Goal: Information Seeking & Learning: Learn about a topic

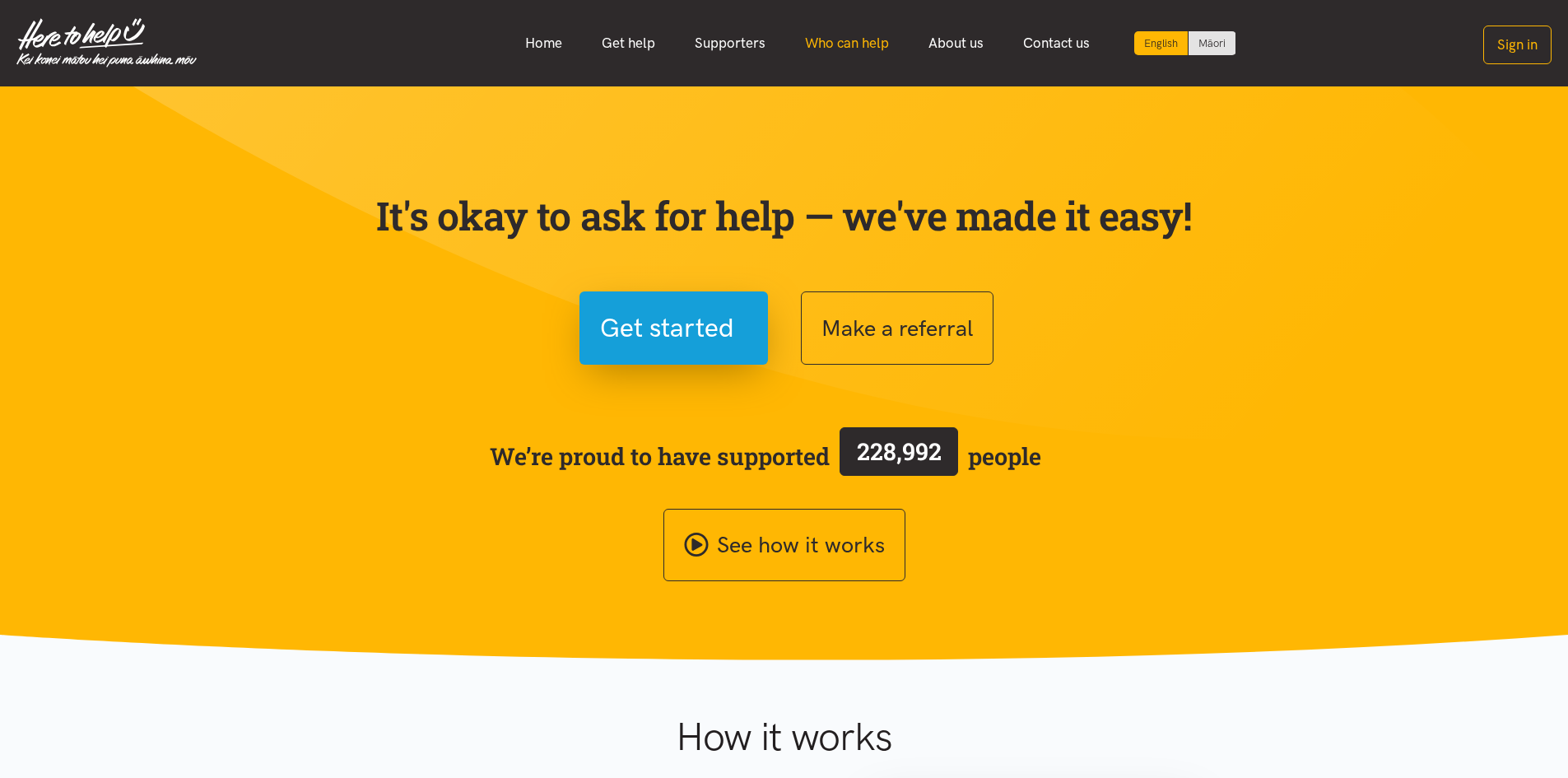
click at [845, 42] on link "Who can help" at bounding box center [847, 43] width 123 height 36
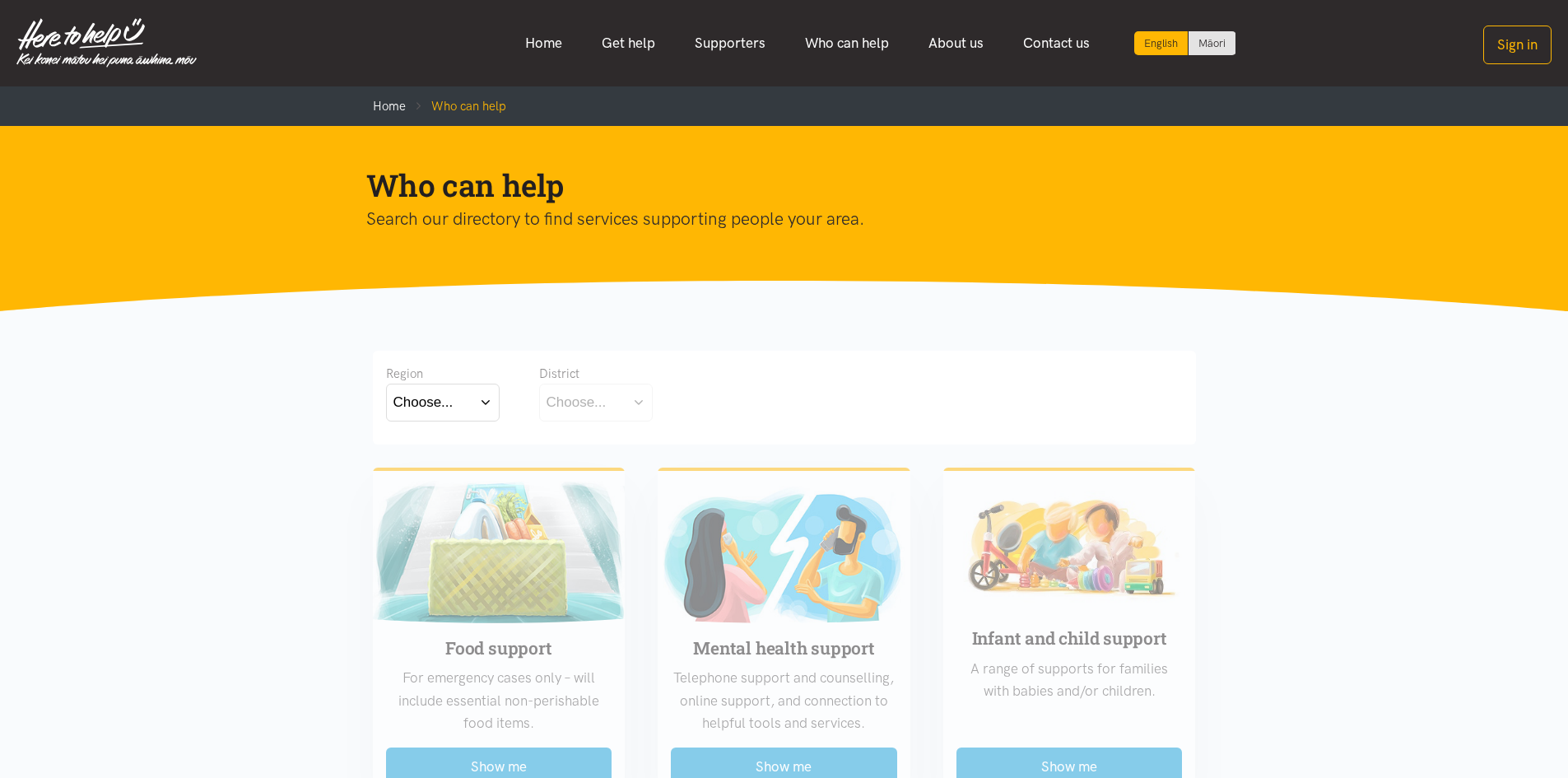
click at [488, 404] on button "Choose..." at bounding box center [442, 403] width 113 height 37
click at [460, 449] on label "Bay of Plenty" at bounding box center [438, 449] width 90 height 20
click at [0, 0] on input "Bay of Plenty" at bounding box center [0, 0] width 0 height 0
click at [692, 399] on button "Choose..." at bounding box center [622, 403] width 165 height 37
click at [589, 474] on label "[GEOGRAPHIC_DATA]" at bounding box center [622, 474] width 150 height 20
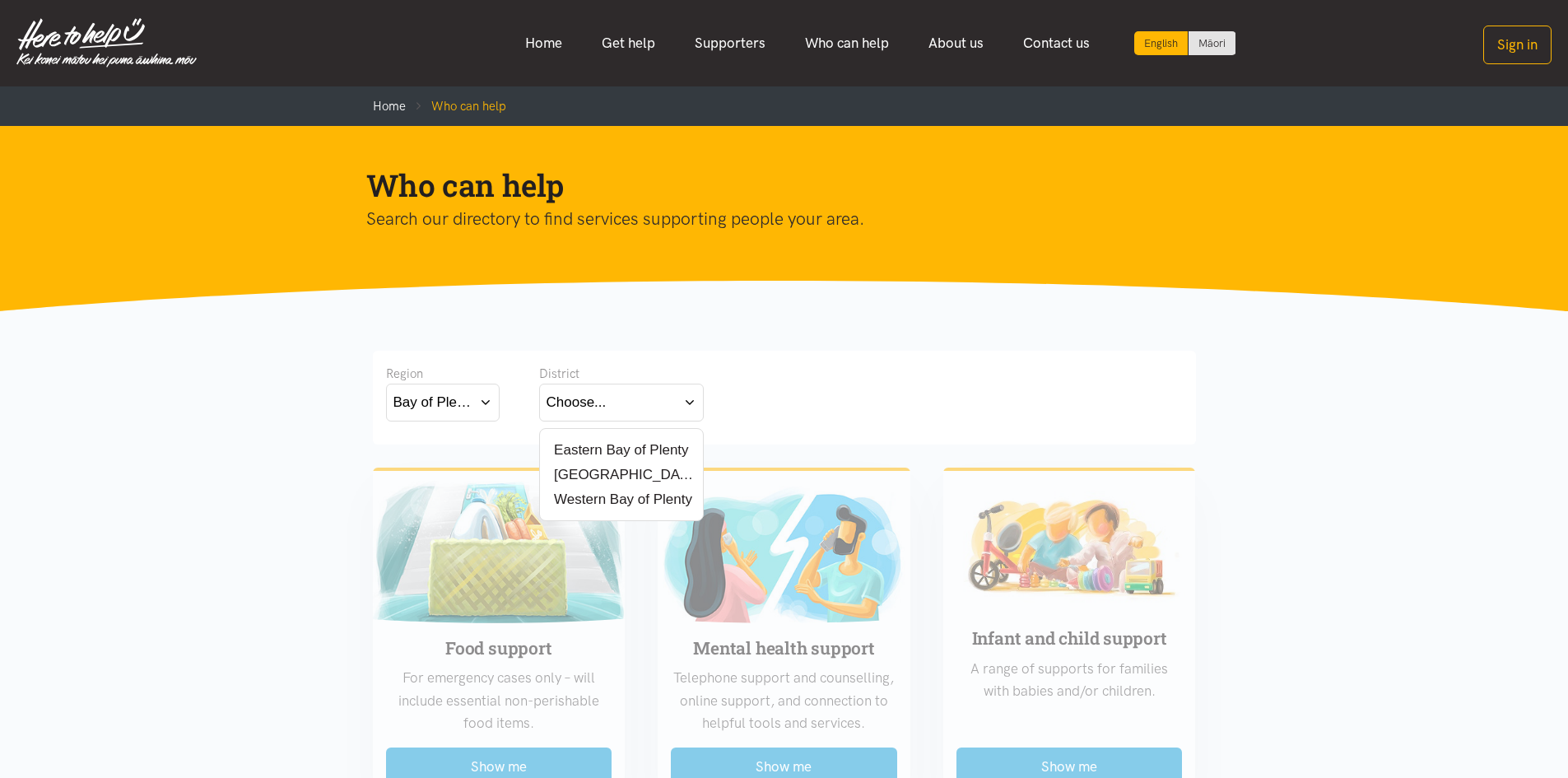
click at [0, 0] on input "[GEOGRAPHIC_DATA]" at bounding box center [0, 0] width 0 height 0
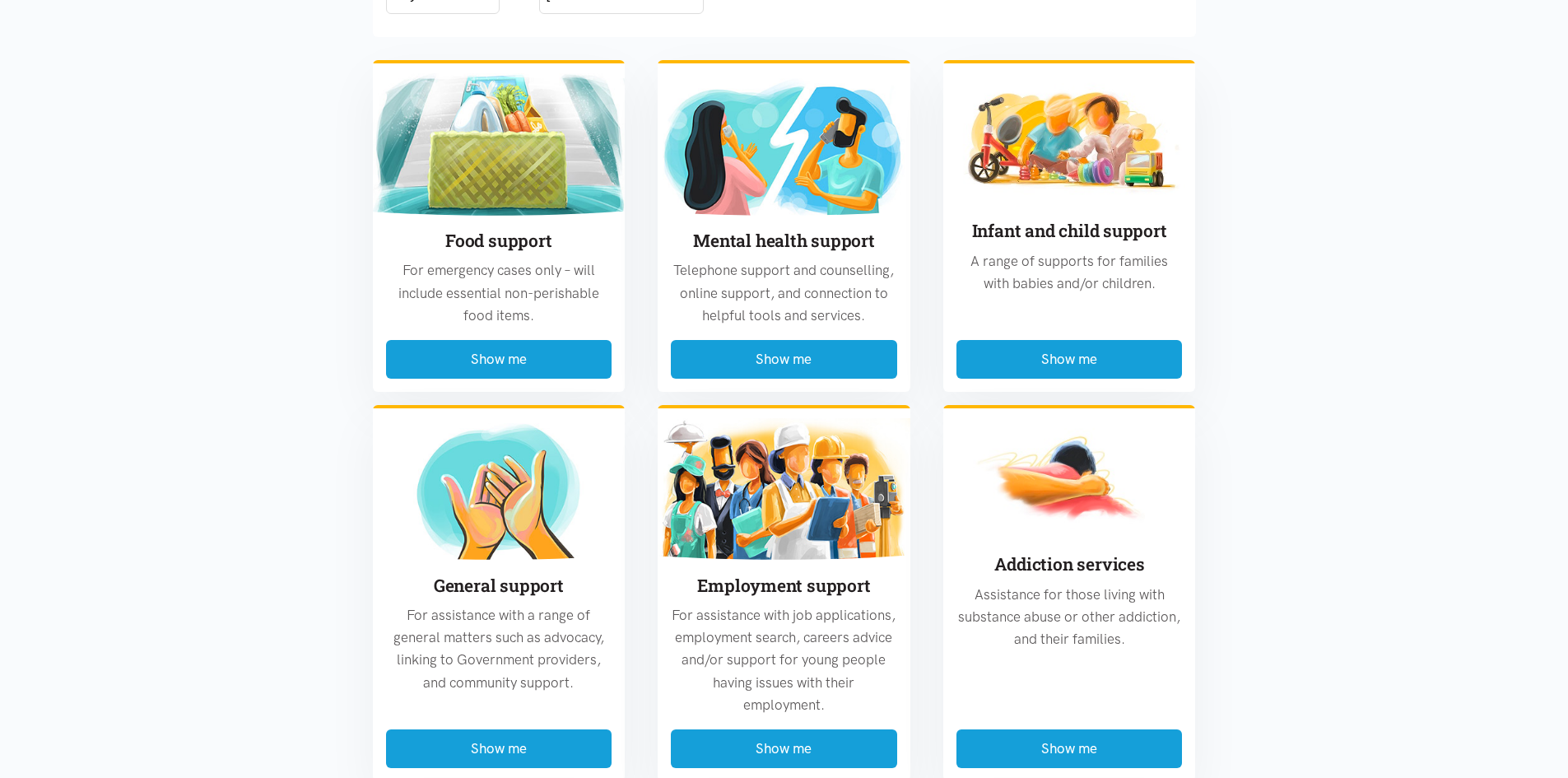
scroll to position [412, 0]
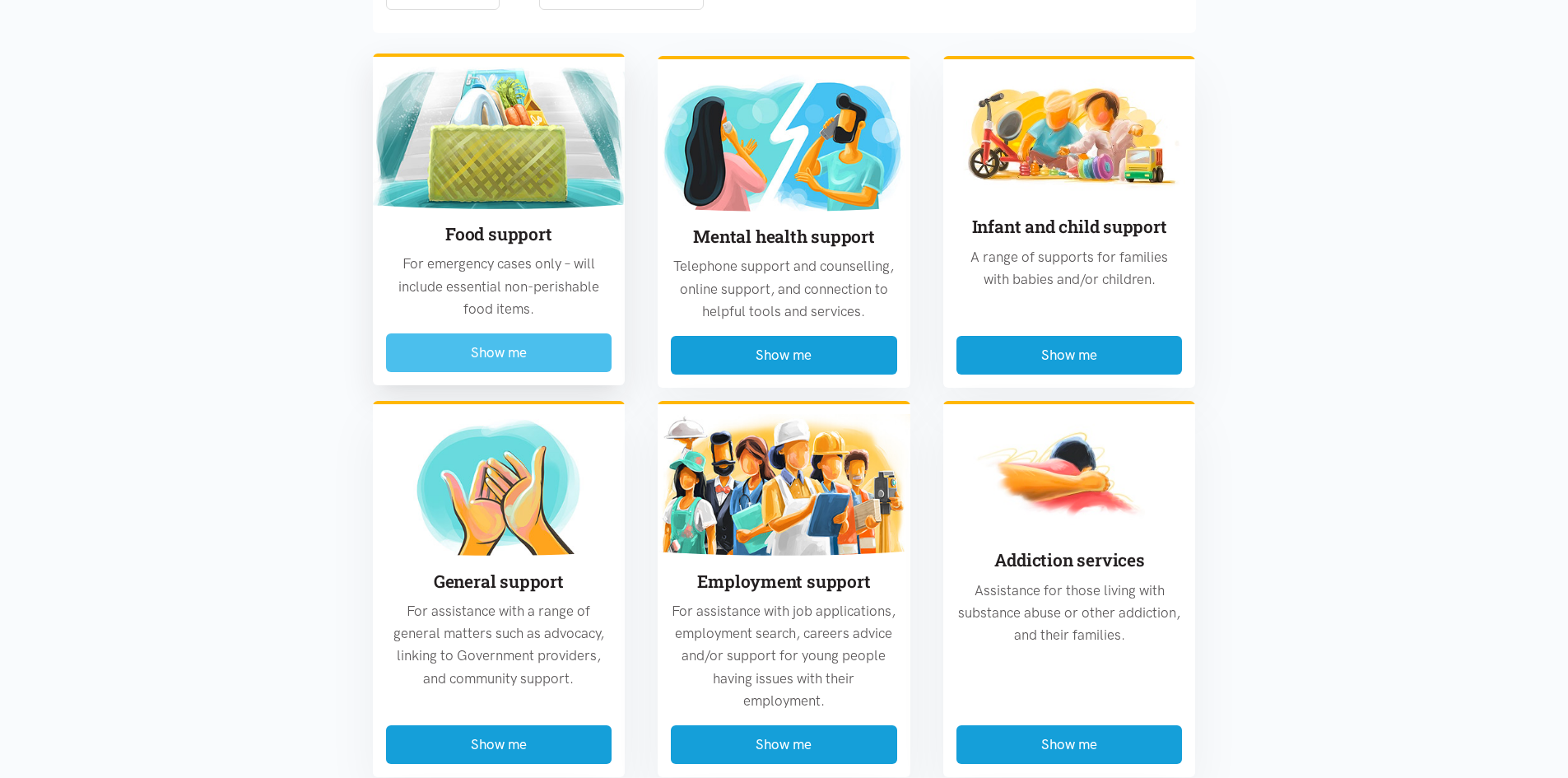
click at [514, 346] on button "Show me" at bounding box center [498, 353] width 226 height 39
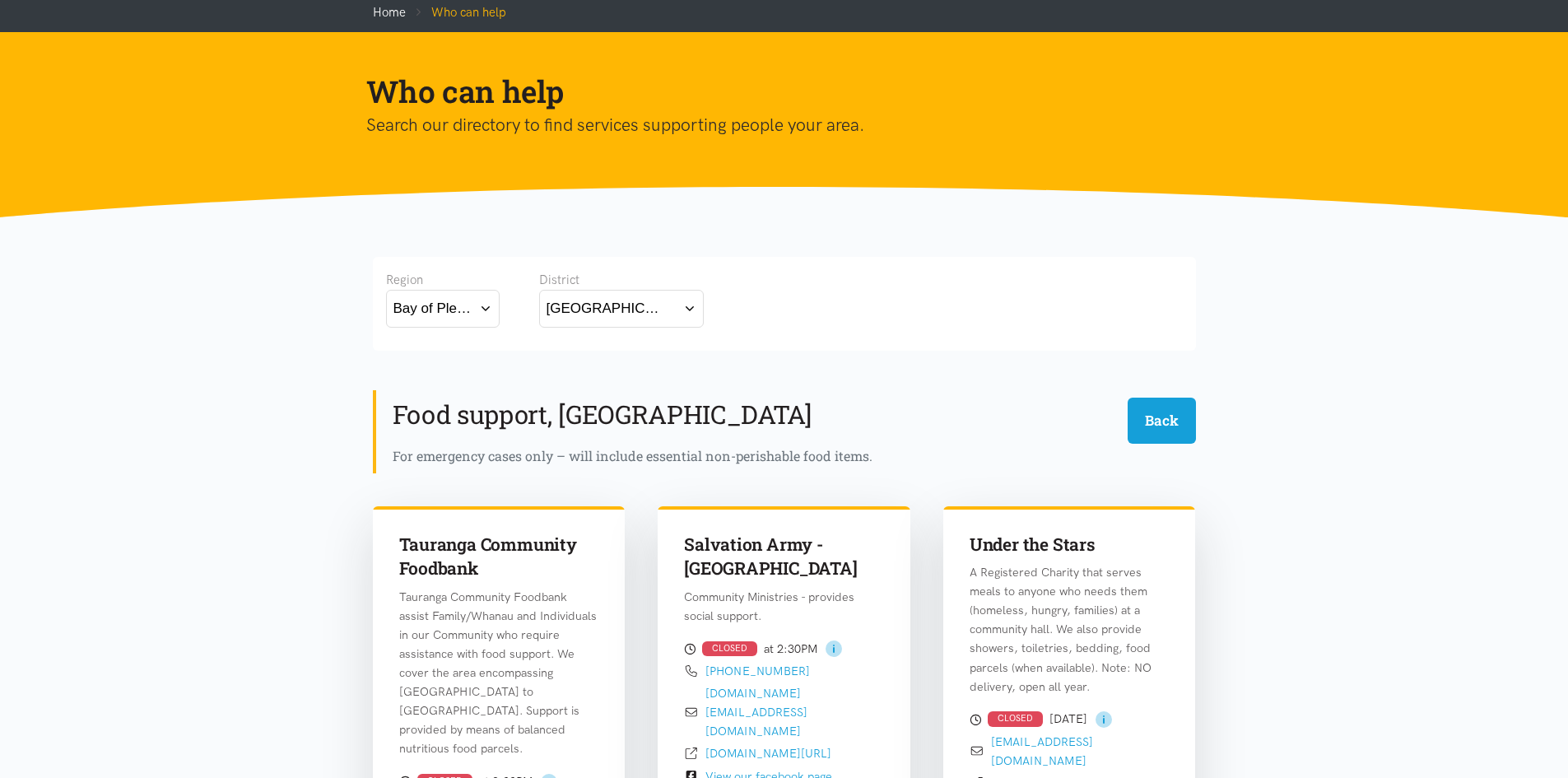
scroll to position [0, 0]
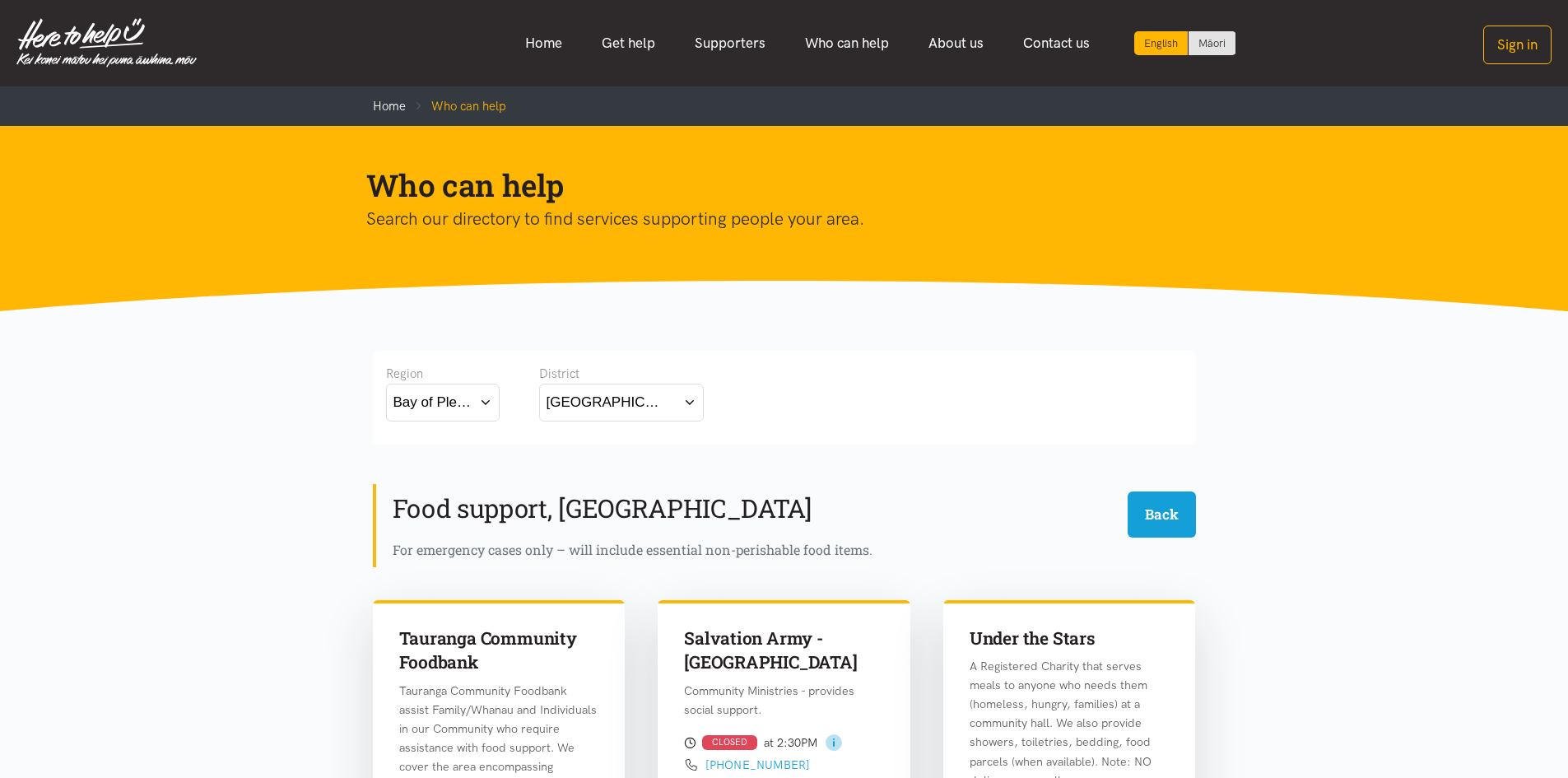
click at [481, 403] on button "Bay of Plenty" at bounding box center [442, 403] width 113 height 37
click at [453, 472] on div "Waikato" at bounding box center [443, 474] width 99 height 20
click at [439, 483] on label "Waikato" at bounding box center [443, 474] width 99 height 20
click at [0, 0] on input "Waikato" at bounding box center [0, 0] width 0 height 0
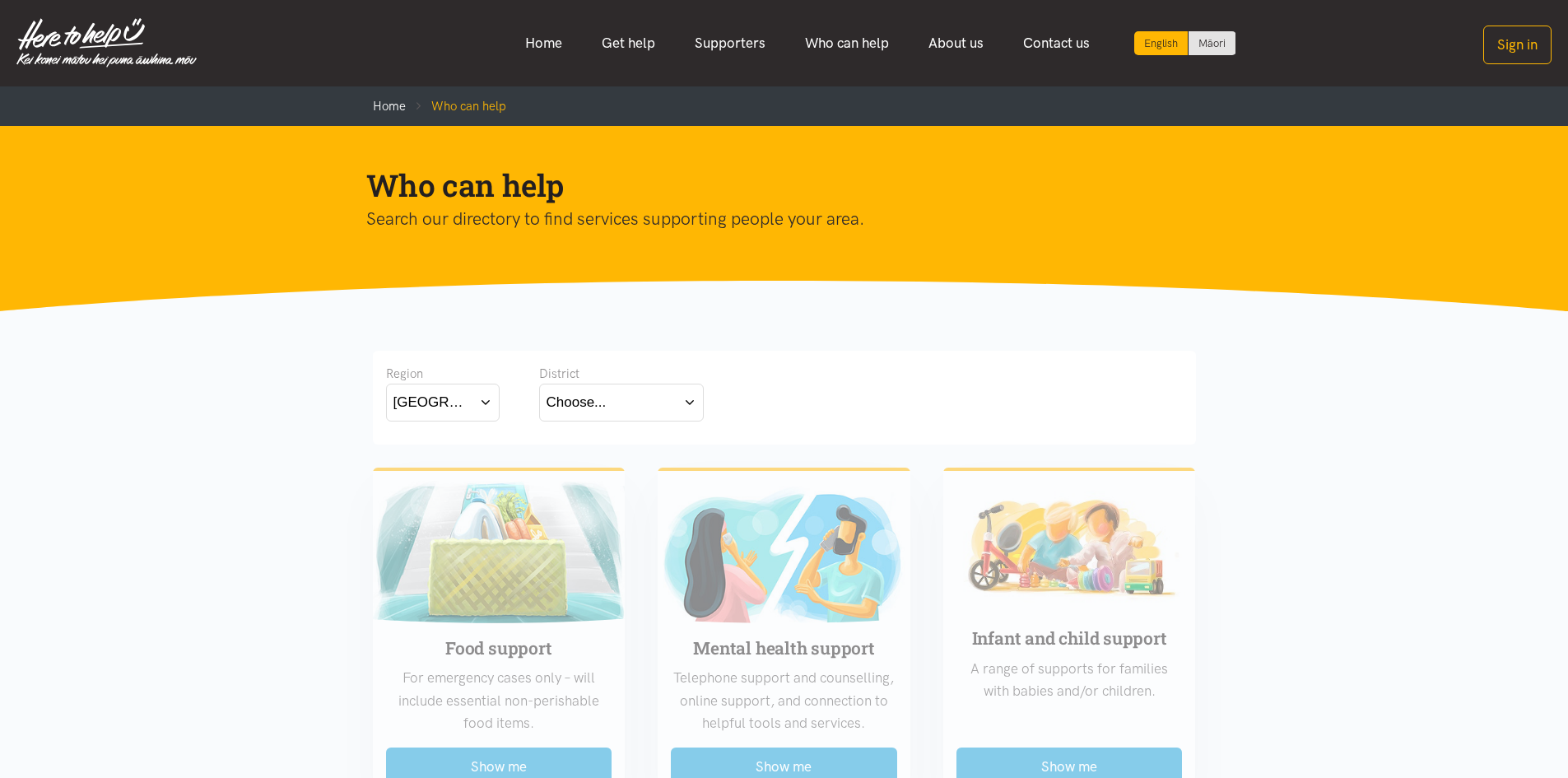
click at [691, 408] on button "Choose..." at bounding box center [622, 403] width 165 height 37
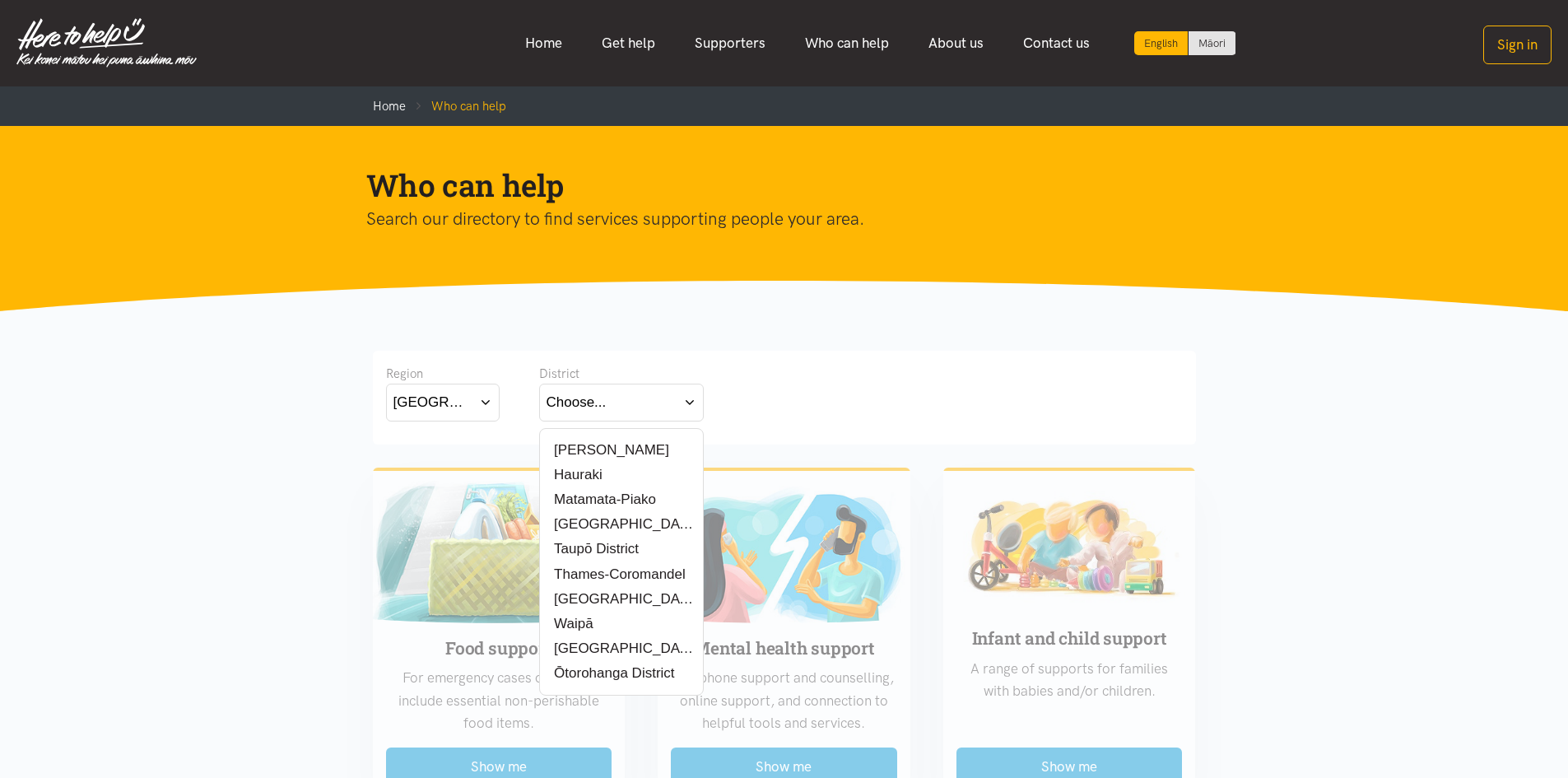
click at [560, 449] on label "[PERSON_NAME]" at bounding box center [608, 449] width 123 height 20
click at [0, 0] on input "[PERSON_NAME]" at bounding box center [0, 0] width 0 height 0
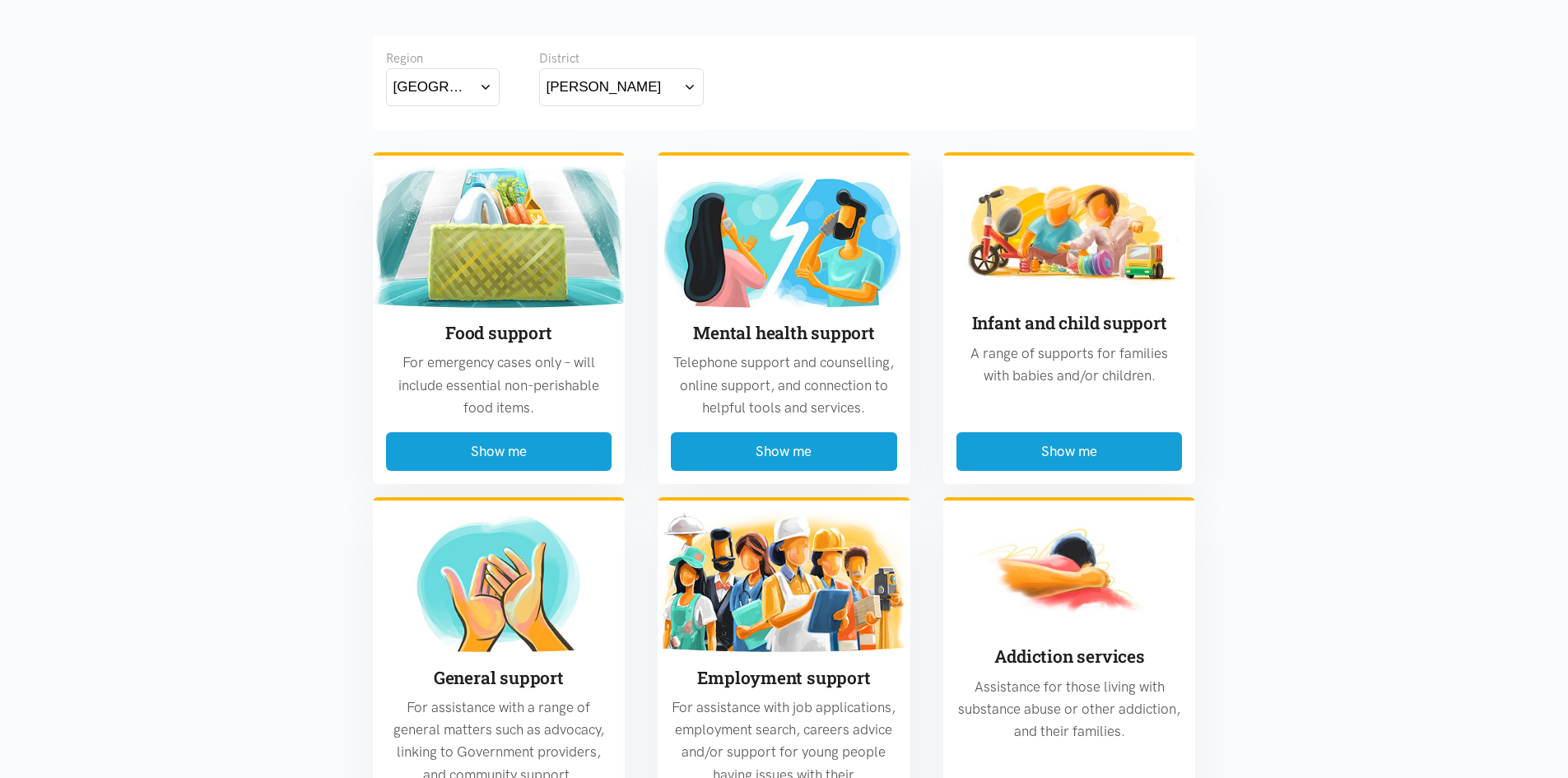
scroll to position [330, 0]
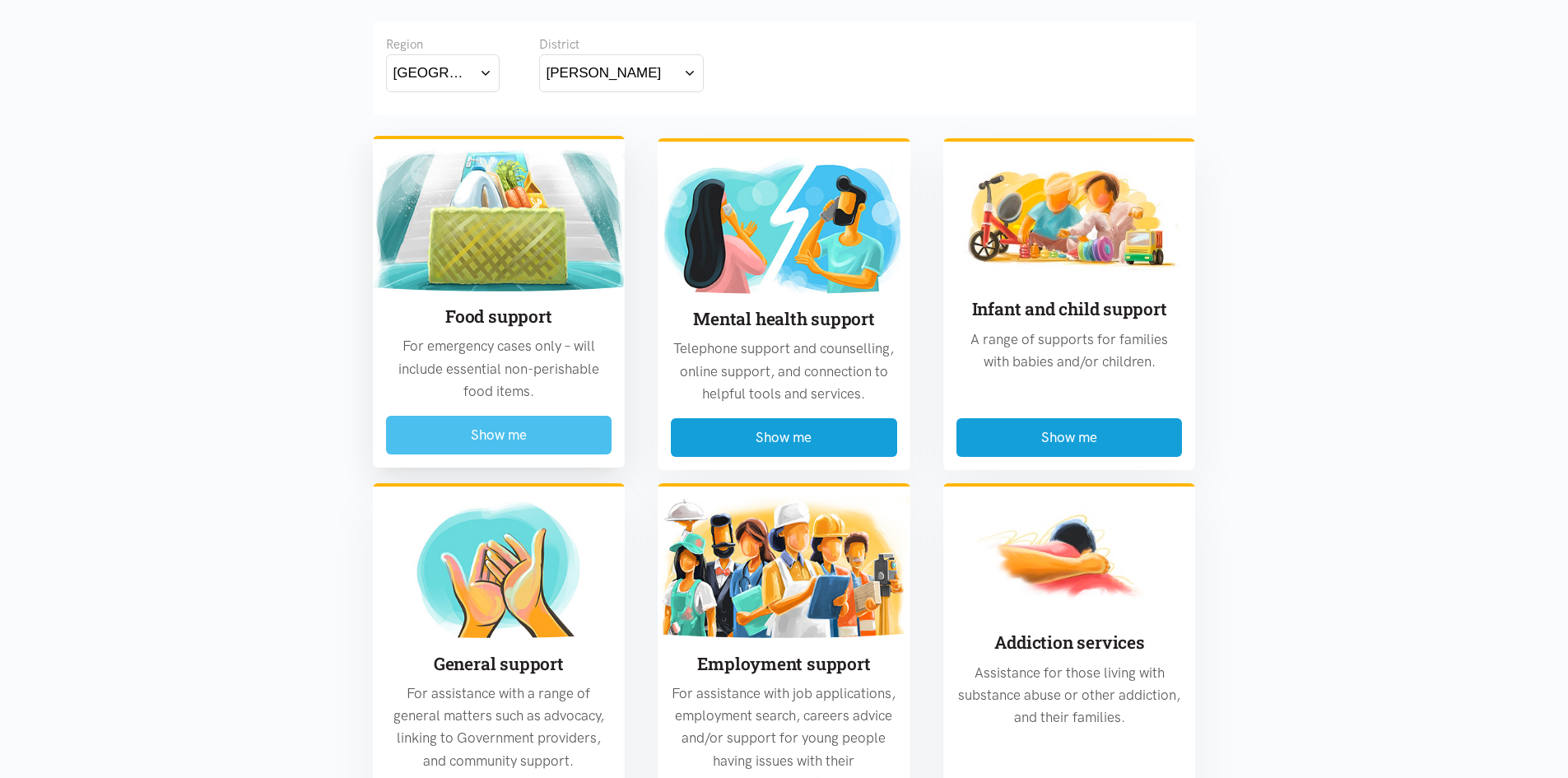
click at [451, 437] on button "Show me" at bounding box center [498, 436] width 226 height 39
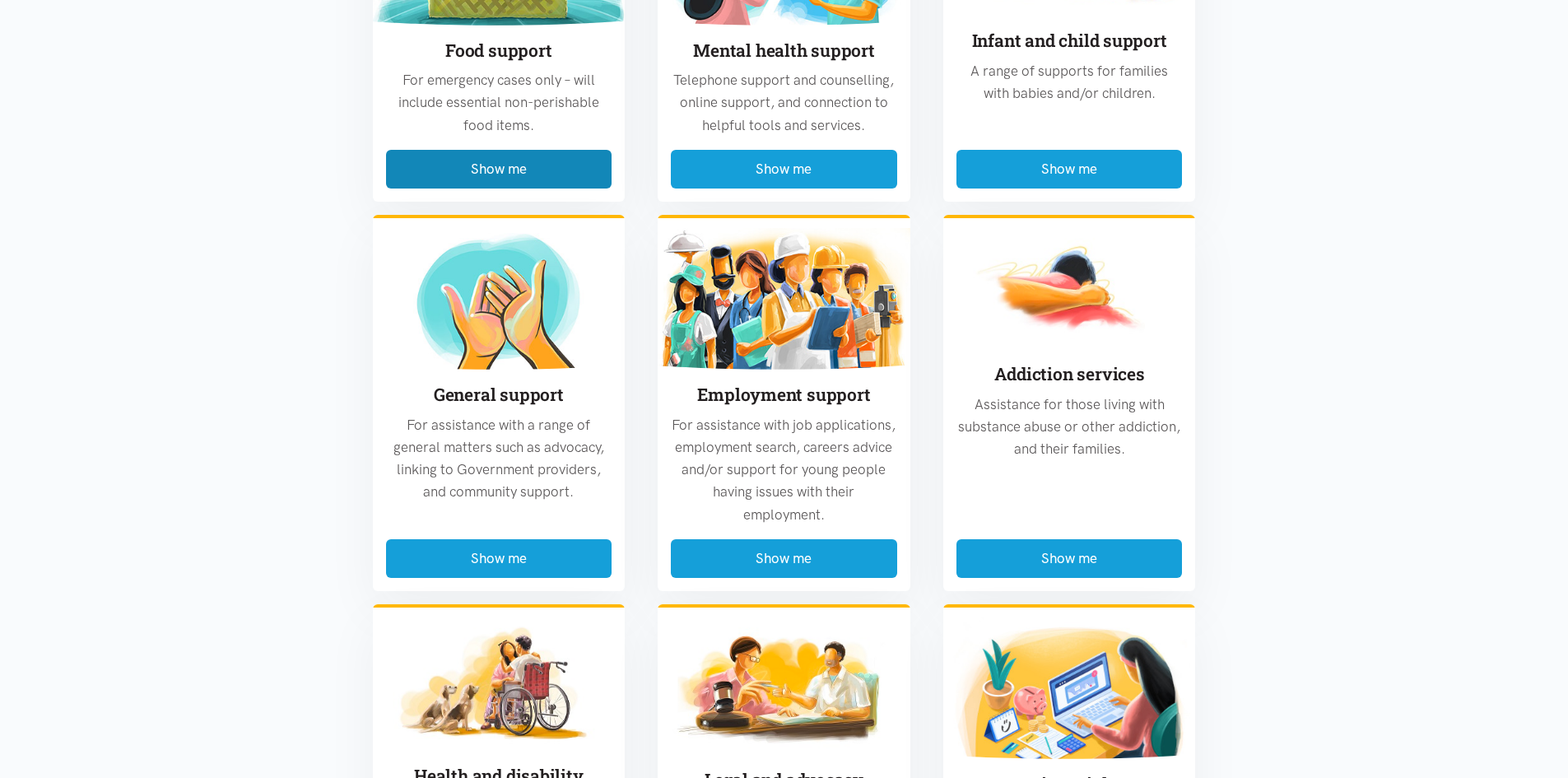
scroll to position [2050, 0]
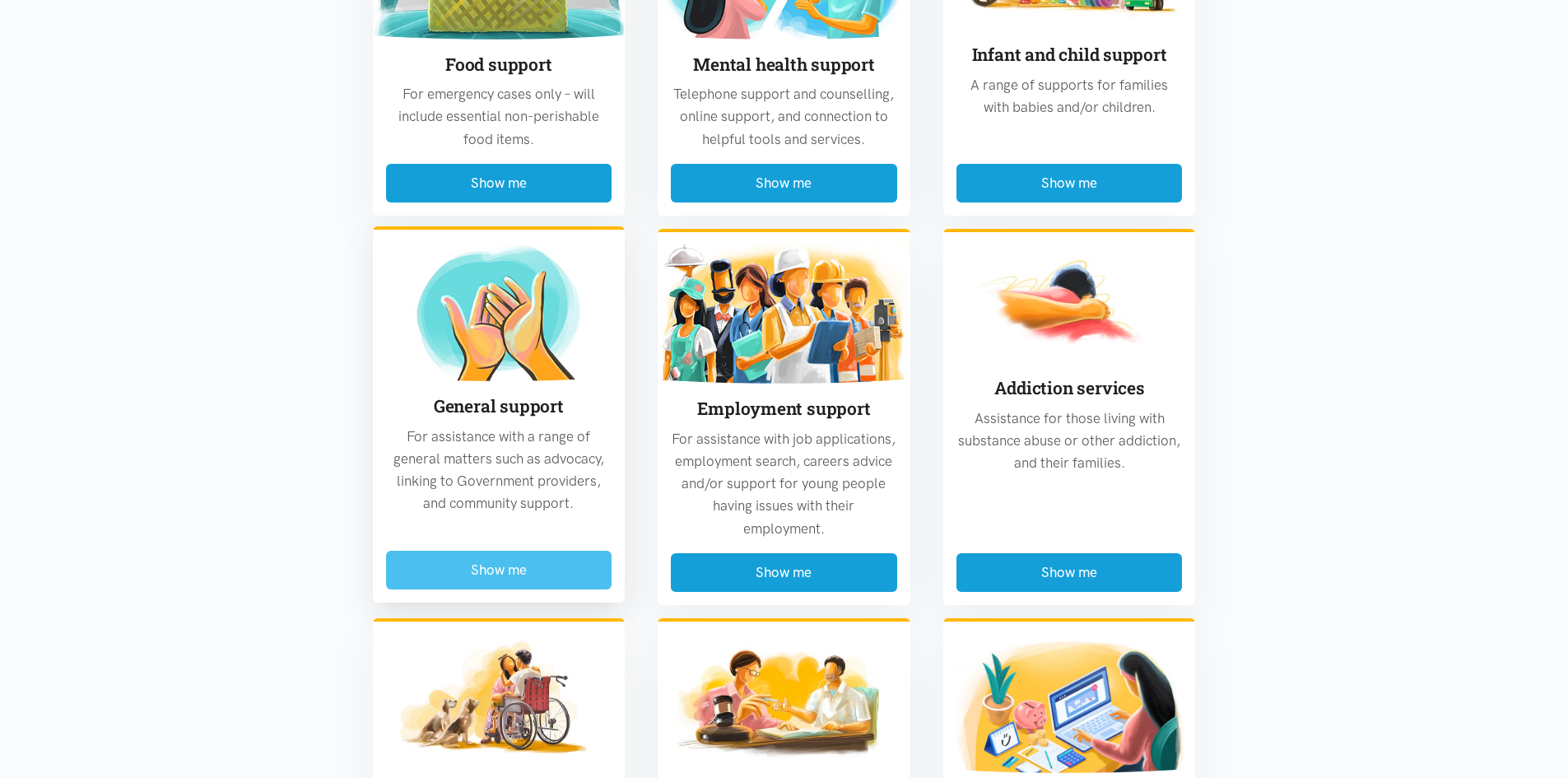
click at [470, 552] on button "Show me" at bounding box center [498, 570] width 226 height 39
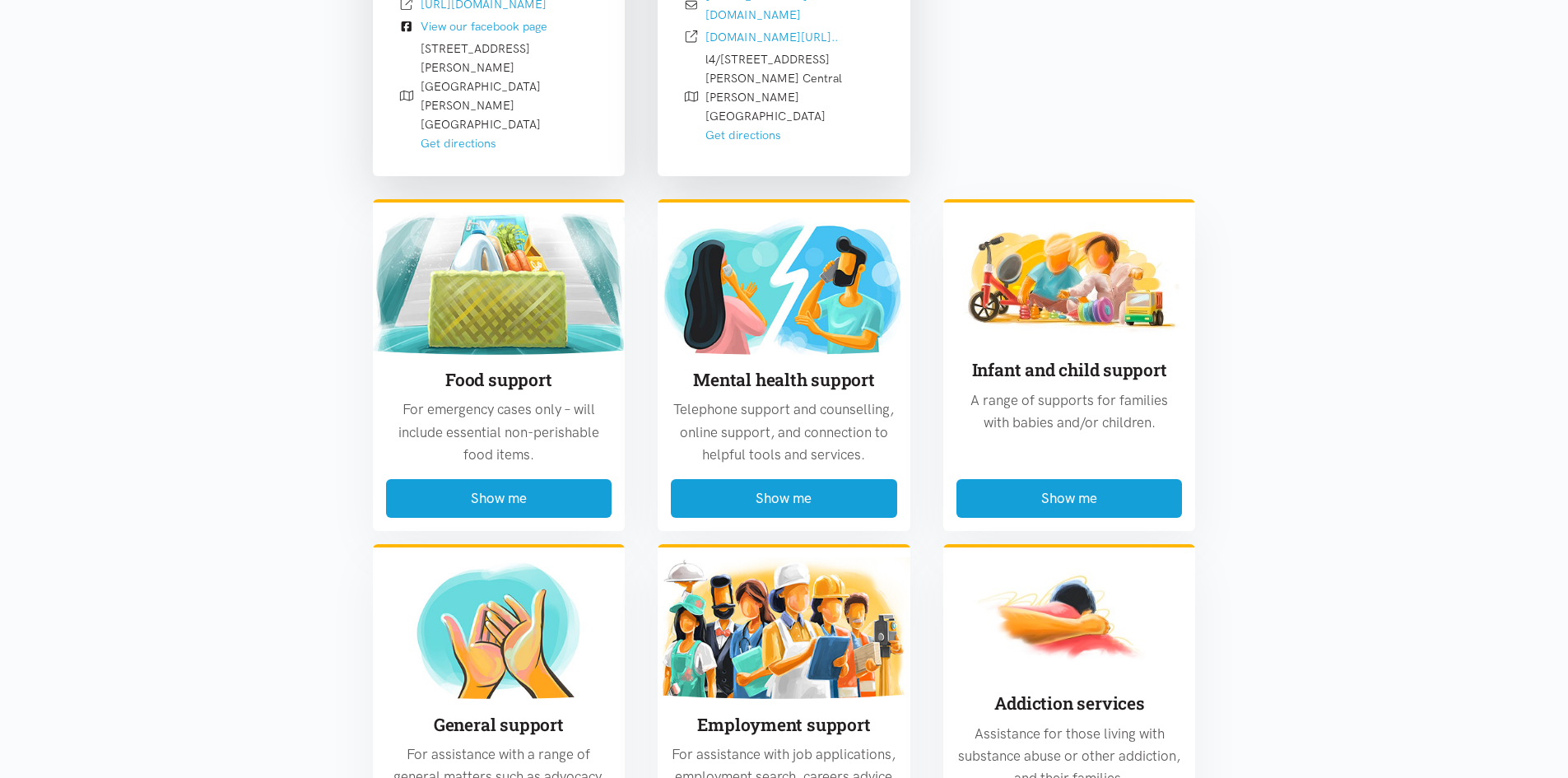
scroll to position [4448, 0]
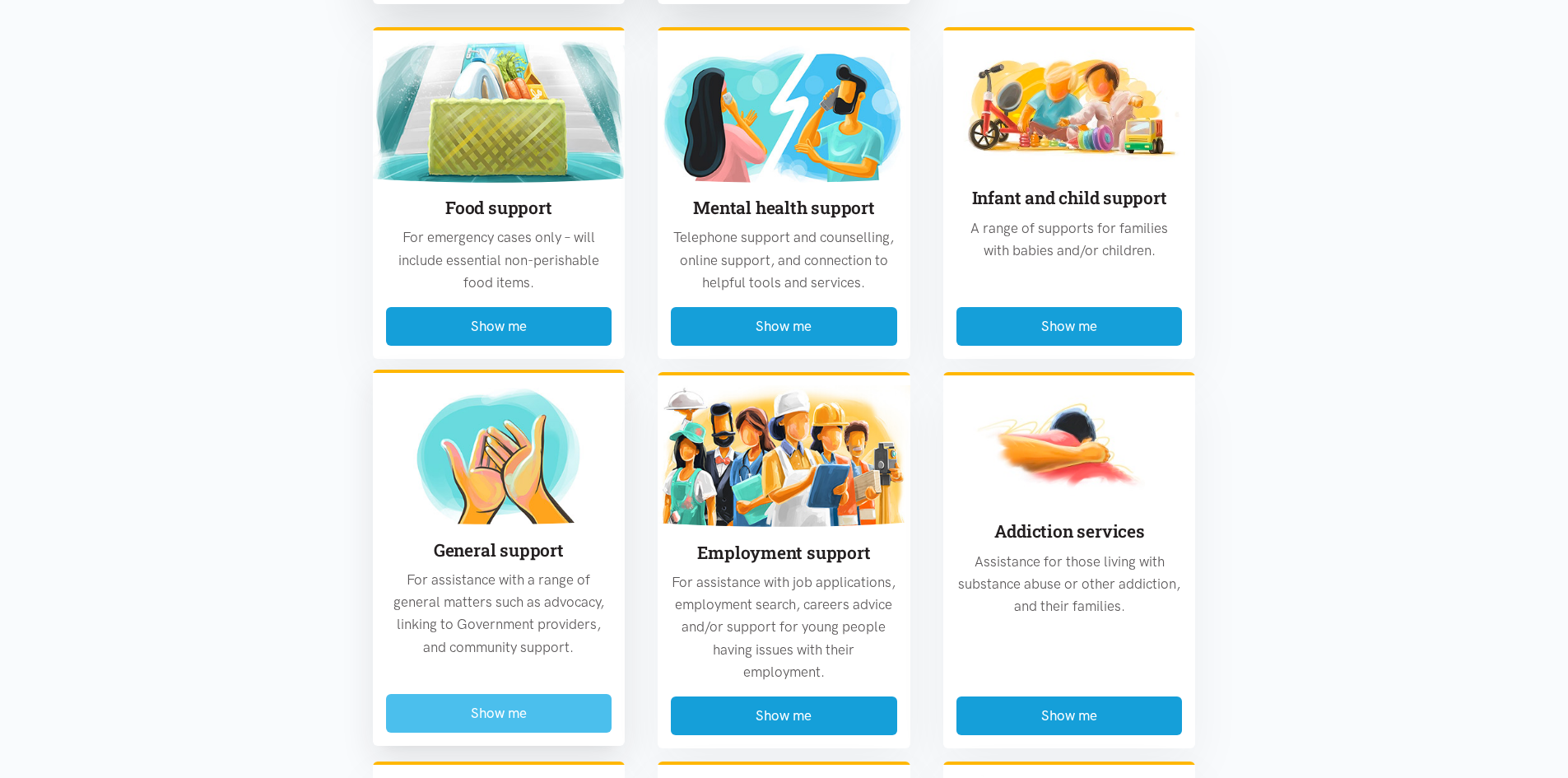
click at [432, 695] on button "Show me" at bounding box center [498, 714] width 226 height 39
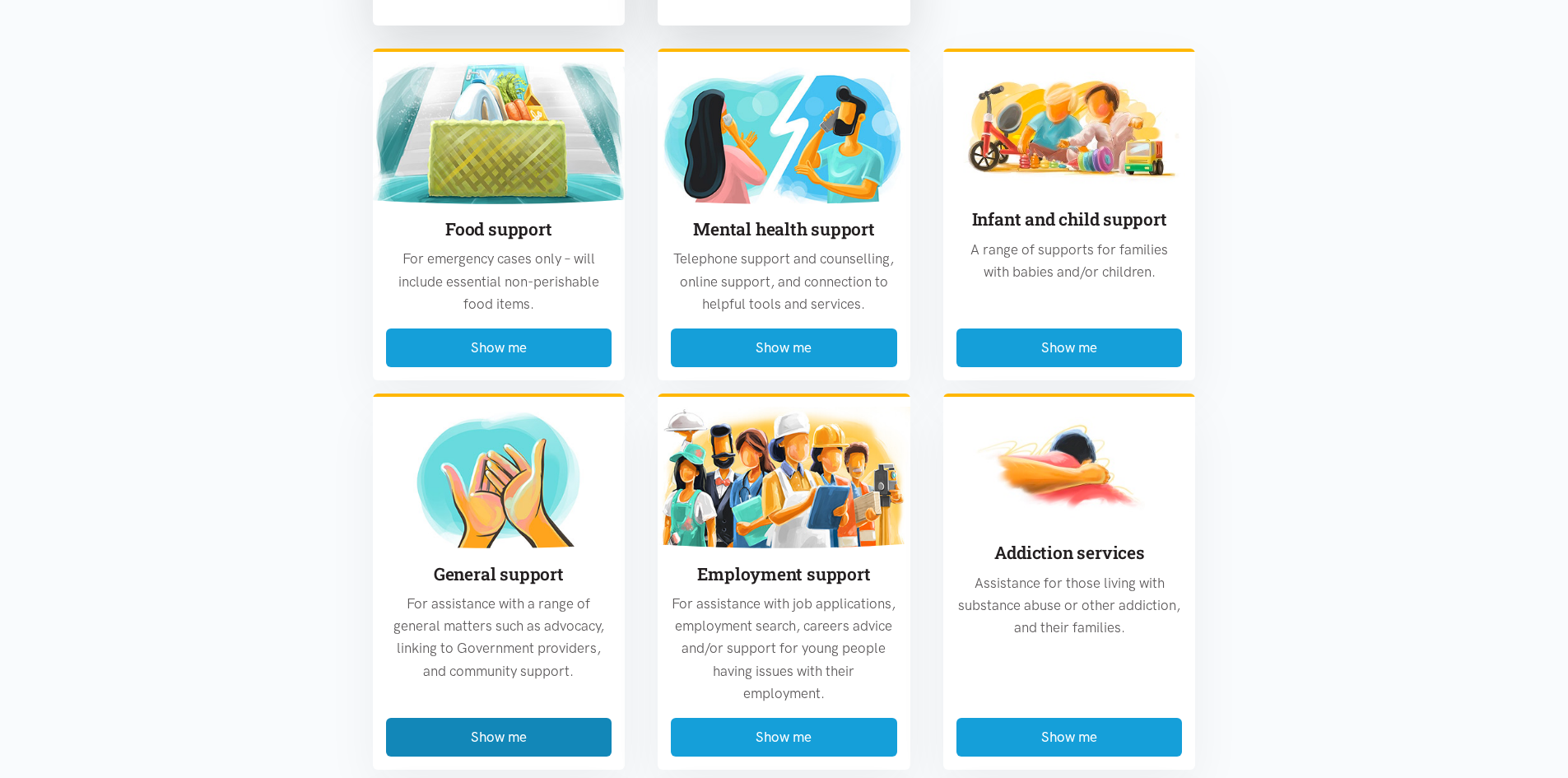
scroll to position [4438, 0]
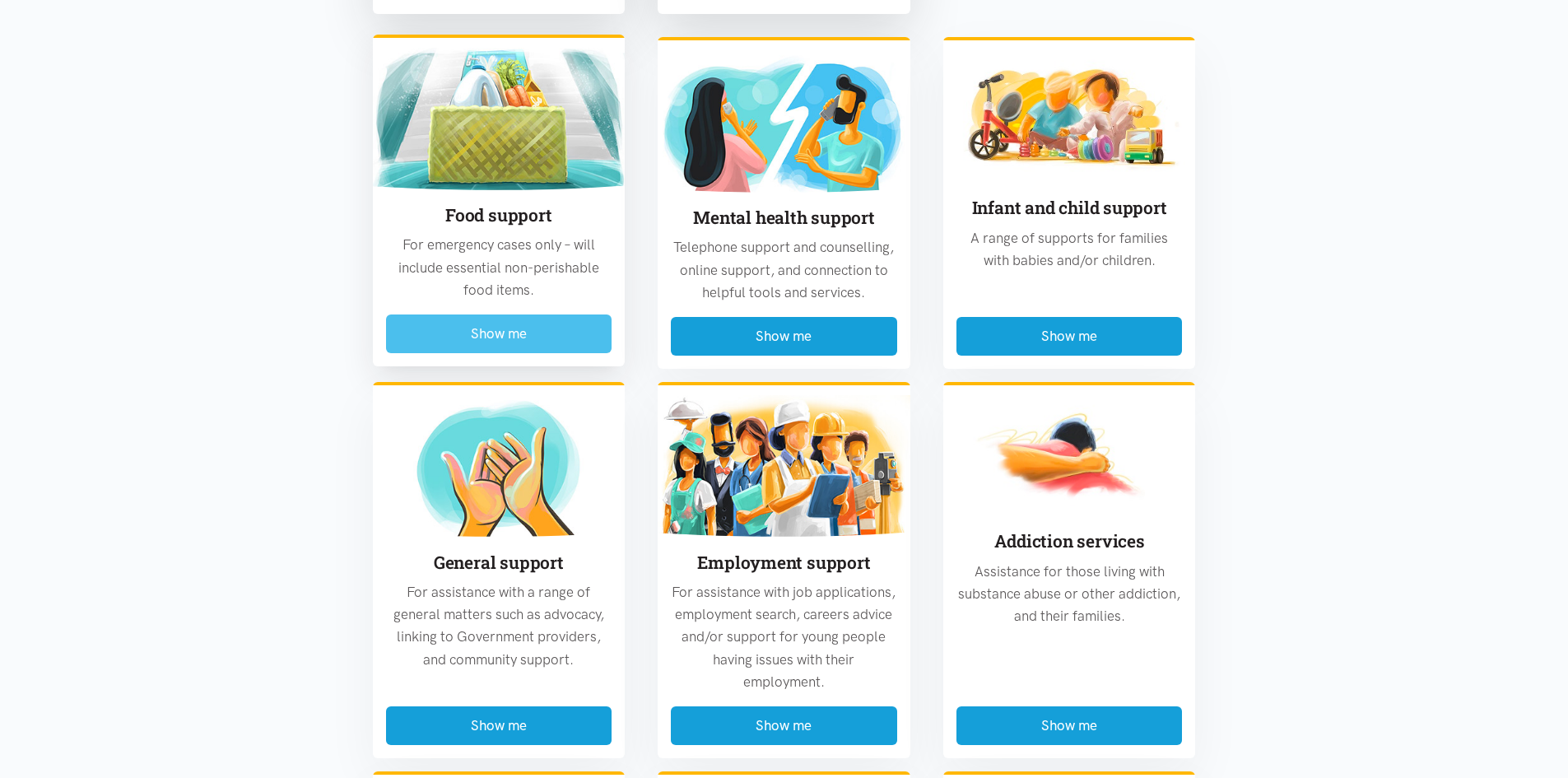
click at [489, 314] on button "Show me" at bounding box center [498, 334] width 226 height 39
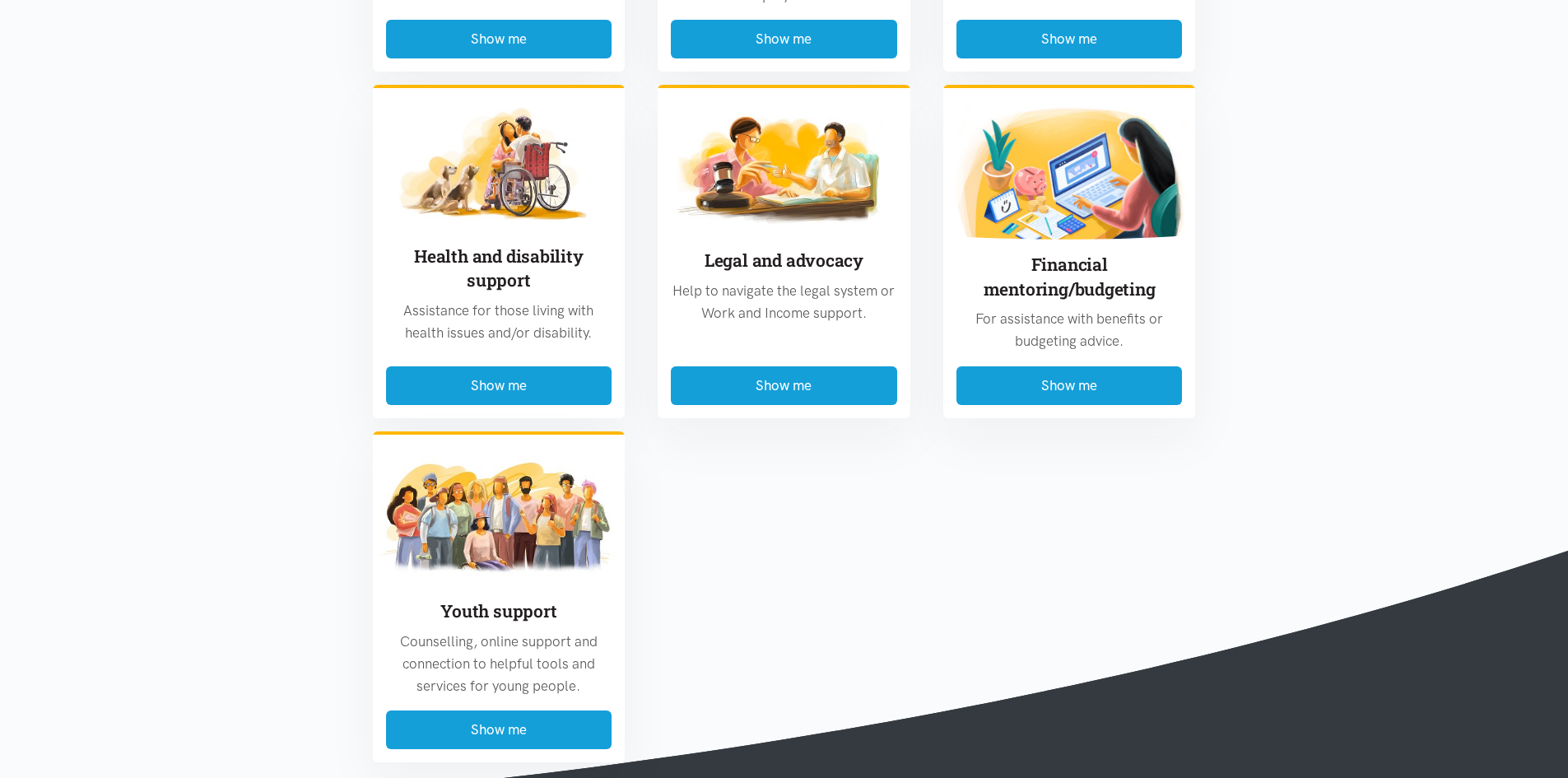
scroll to position [2581, 0]
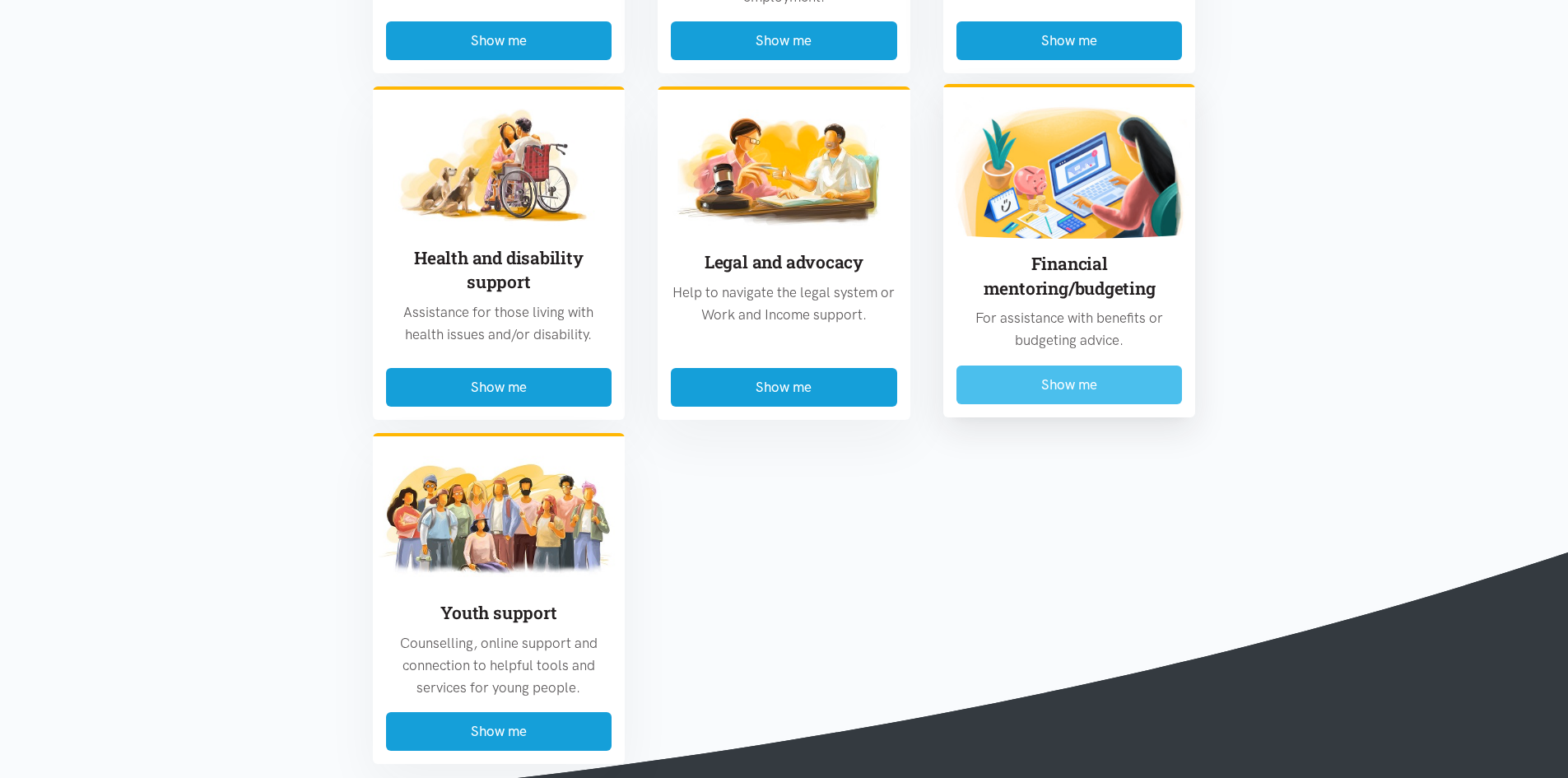
click at [1052, 366] on button "Show me" at bounding box center [1070, 385] width 226 height 39
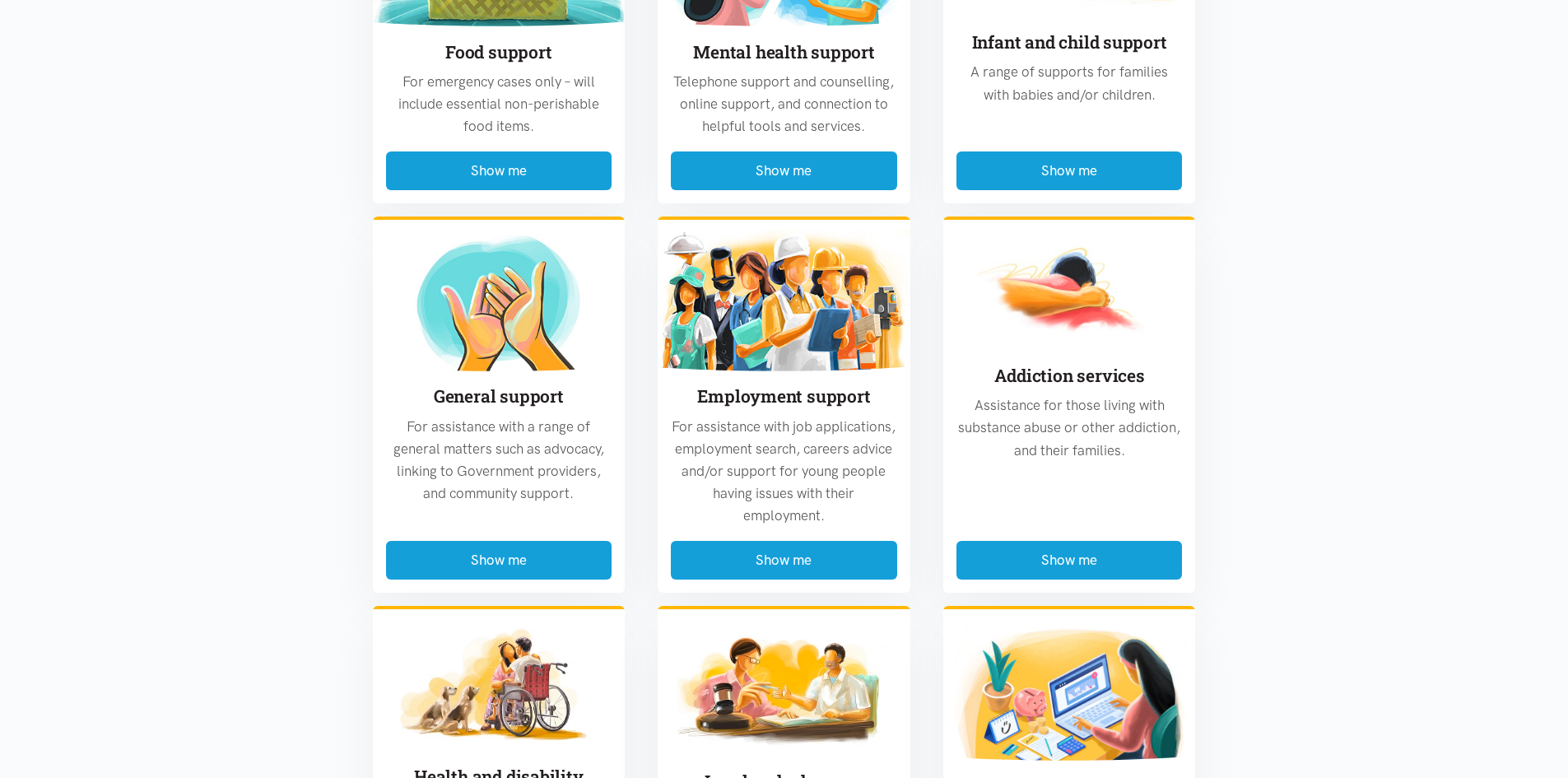
scroll to position [2873, 0]
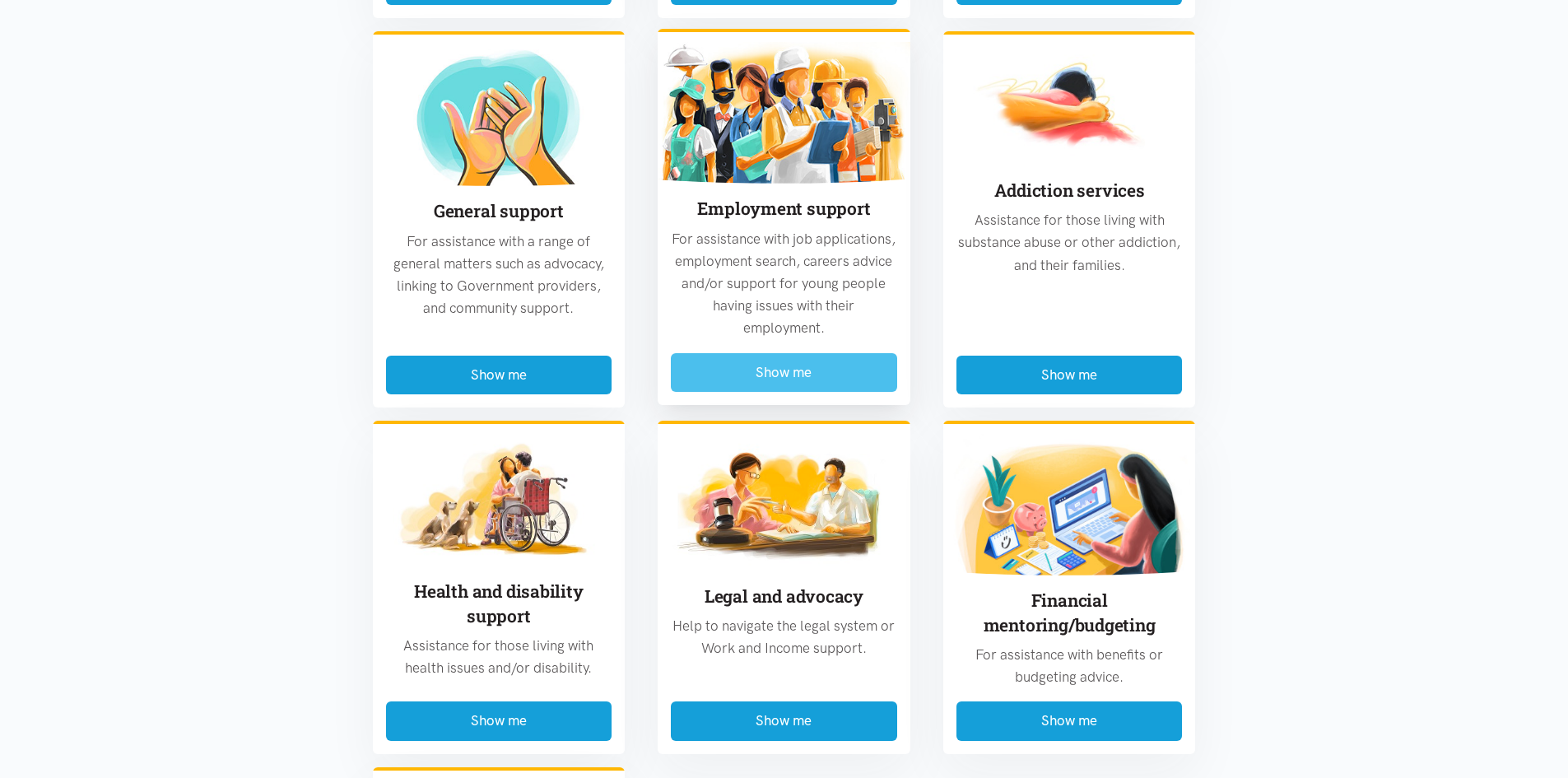
click at [799, 353] on button "Show me" at bounding box center [784, 373] width 226 height 39
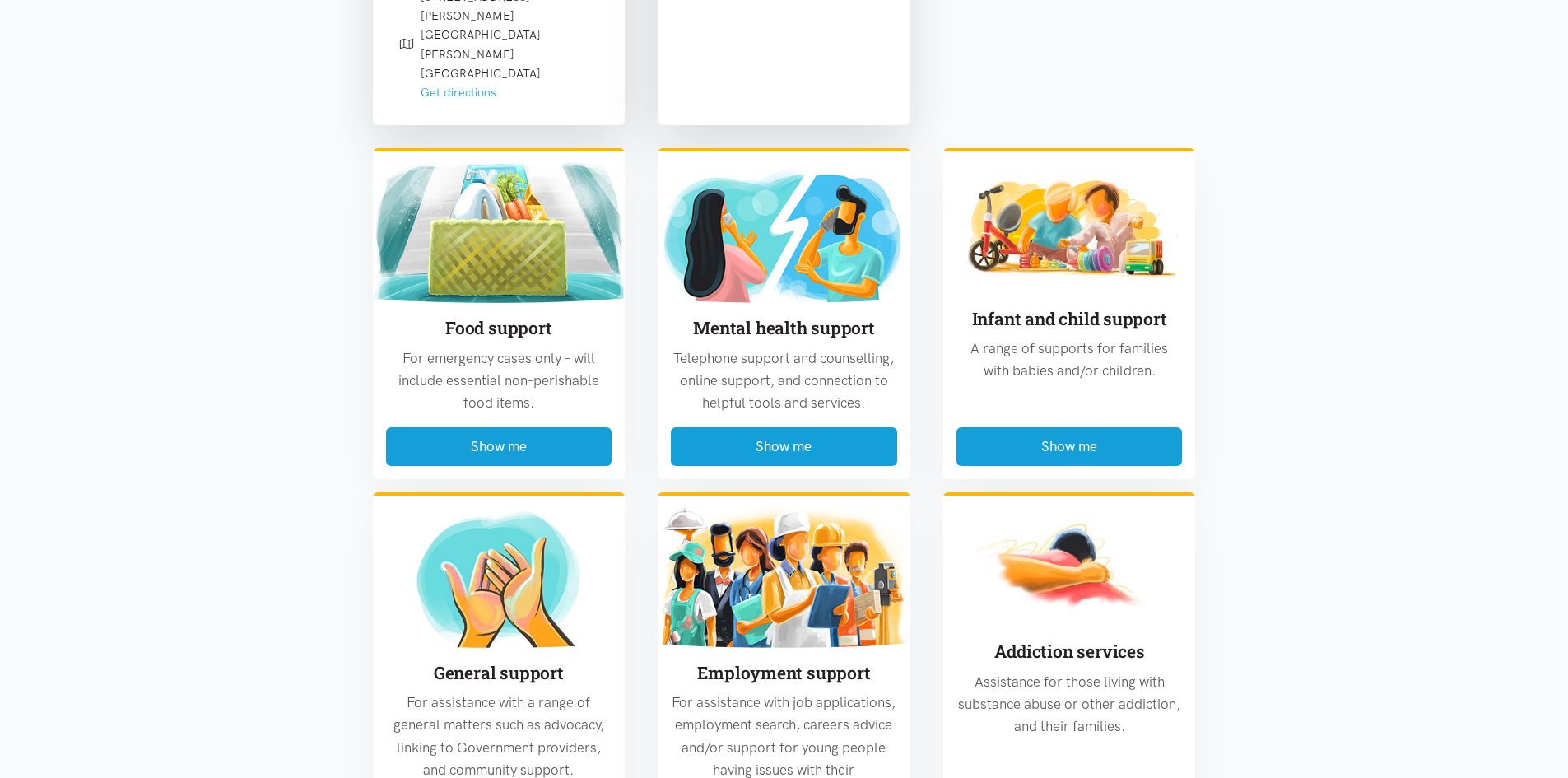
scroll to position [2461, 0]
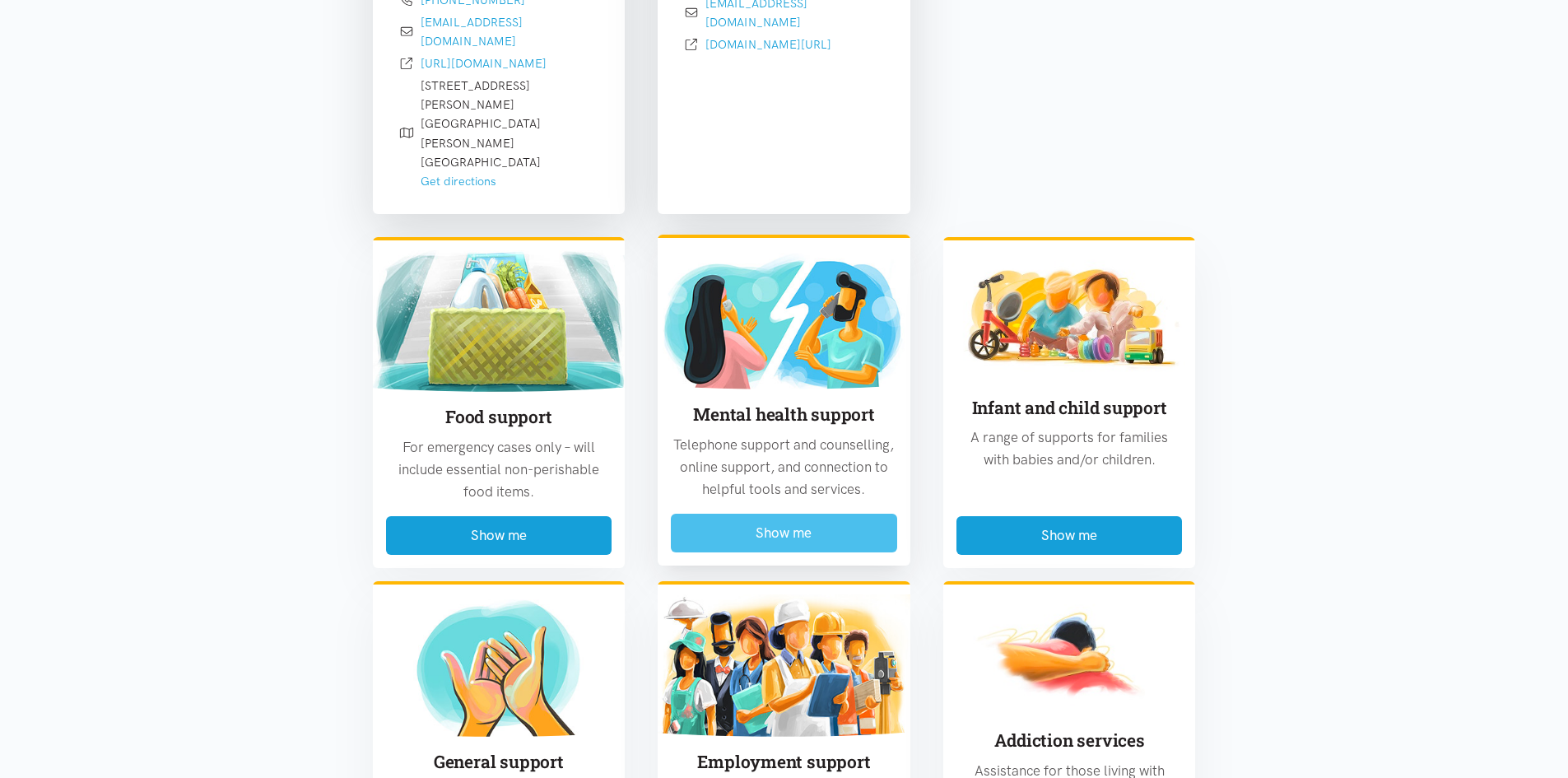
click at [746, 514] on button "Show me" at bounding box center [784, 534] width 226 height 39
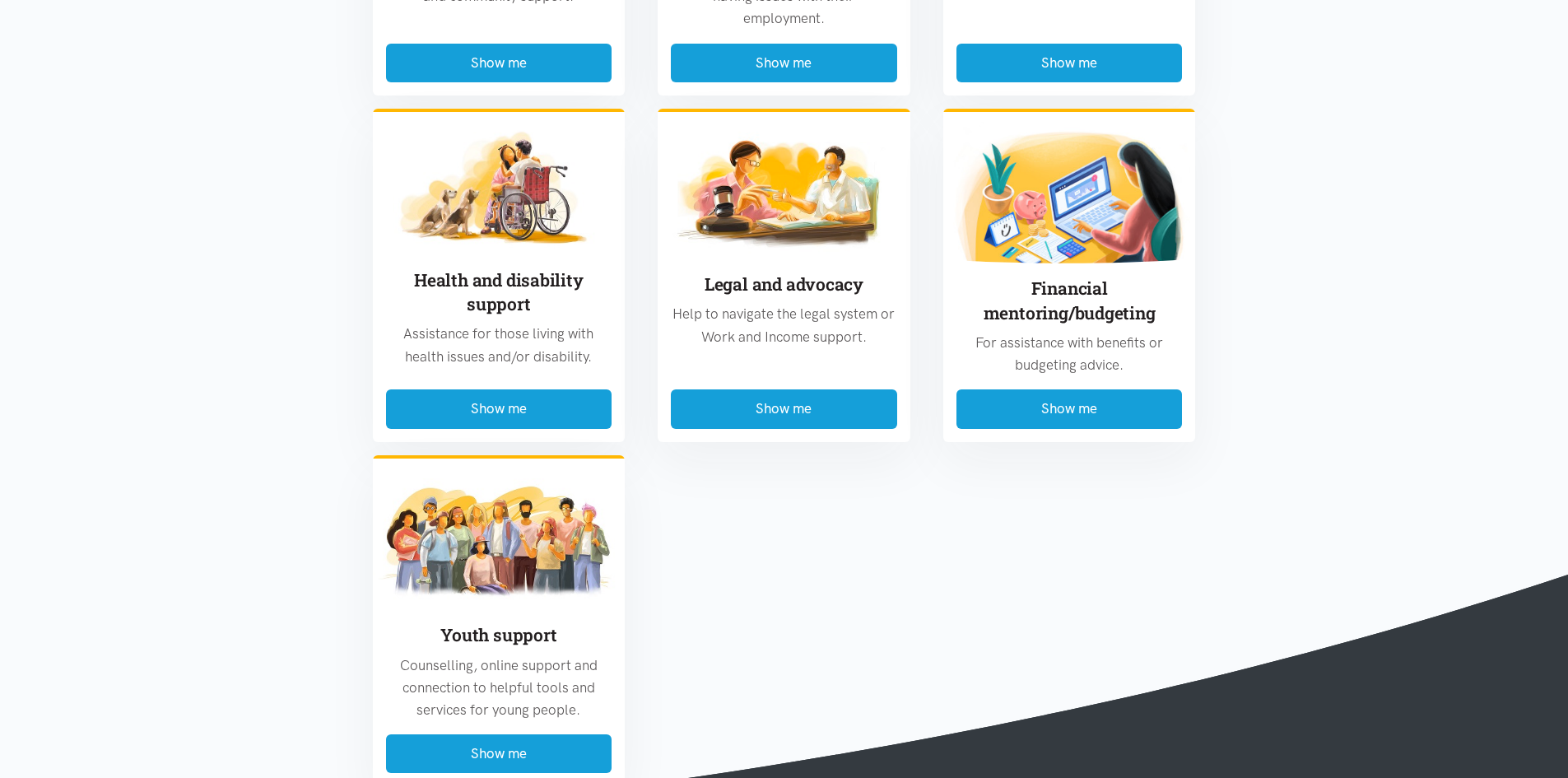
scroll to position [3926, 0]
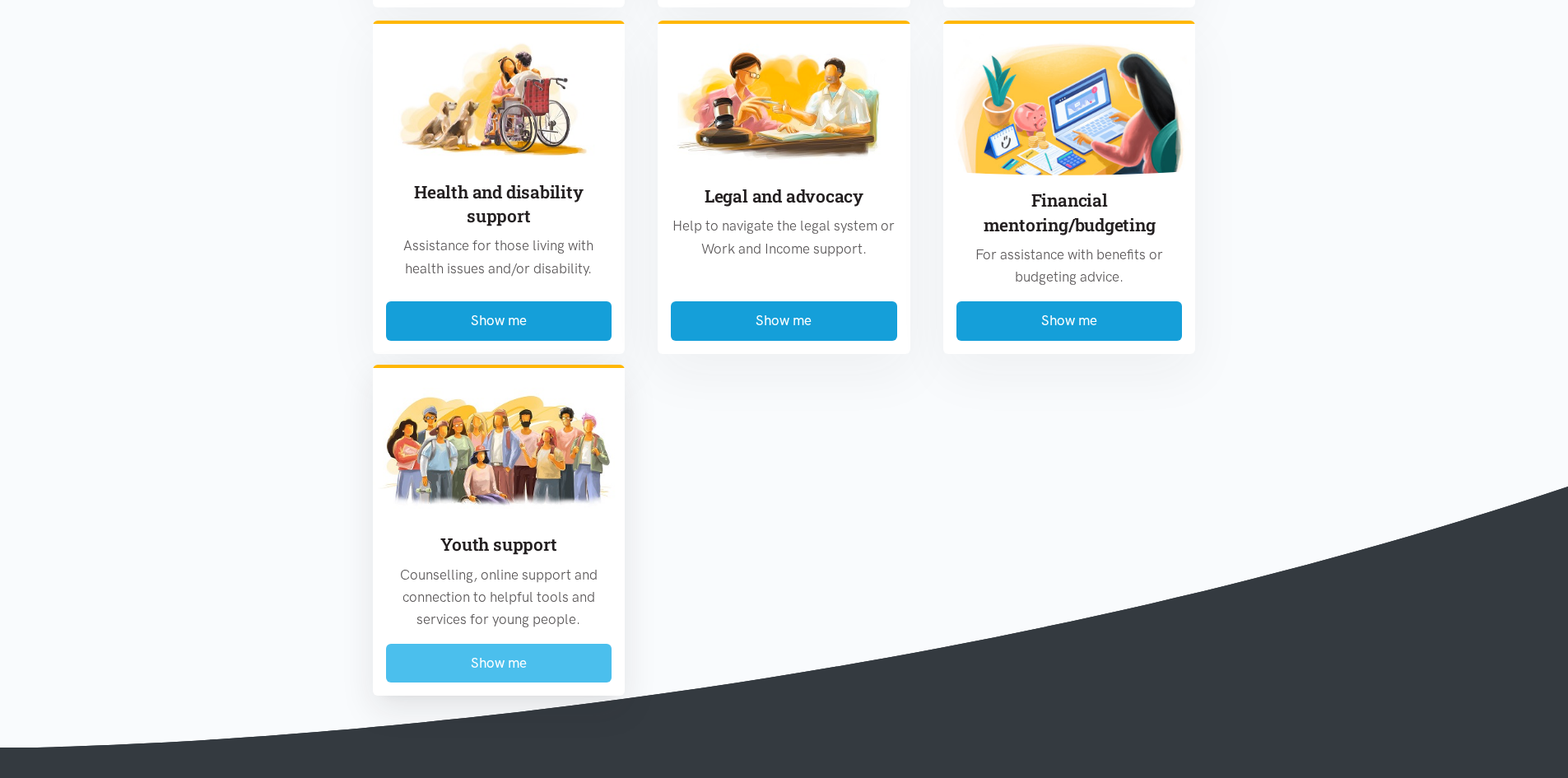
click at [530, 644] on button "Show me" at bounding box center [498, 664] width 226 height 39
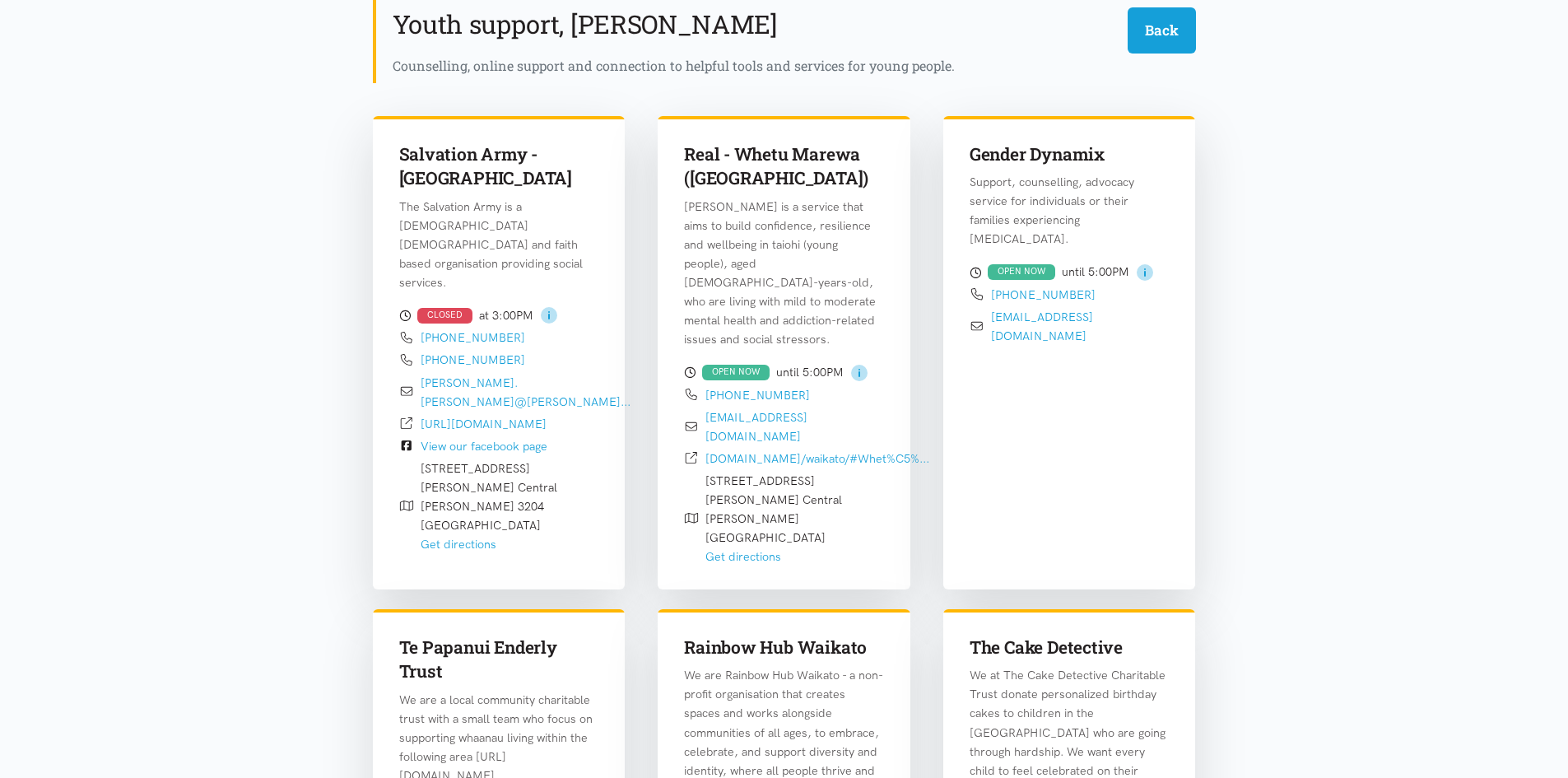
scroll to position [0, 0]
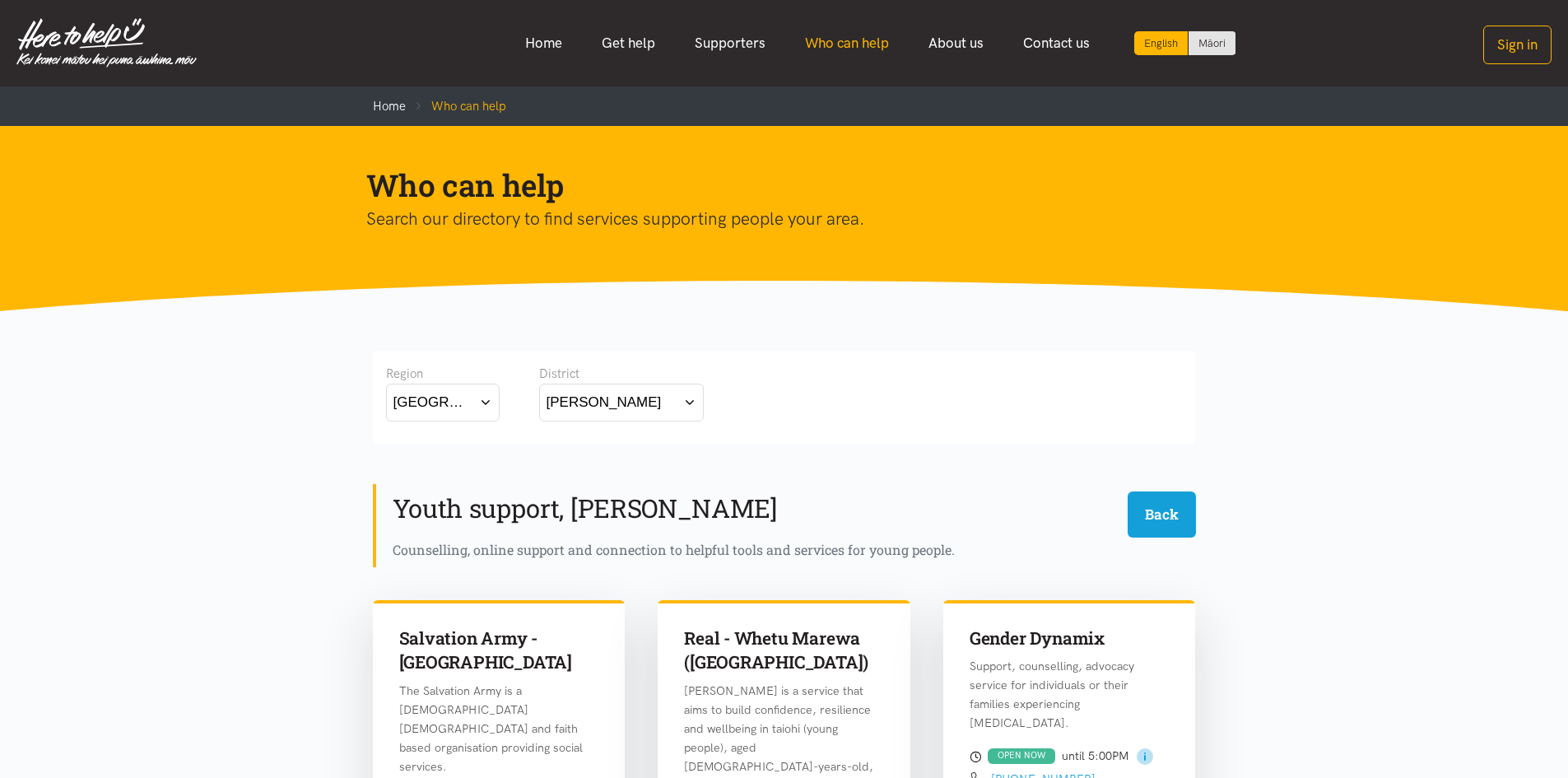
click at [859, 41] on link "Who can help" at bounding box center [847, 43] width 123 height 36
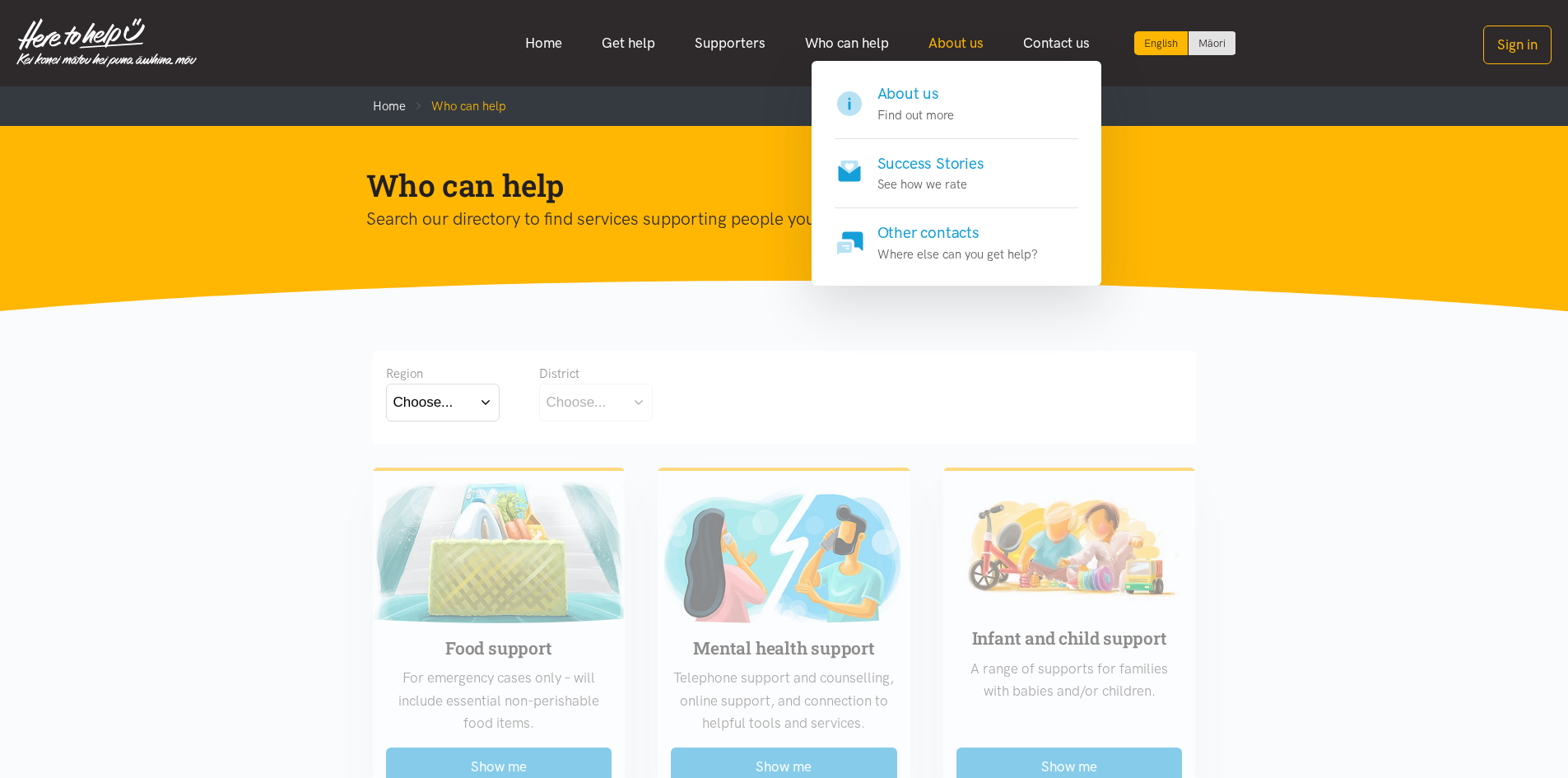
click at [941, 44] on link "About us" at bounding box center [956, 43] width 95 height 36
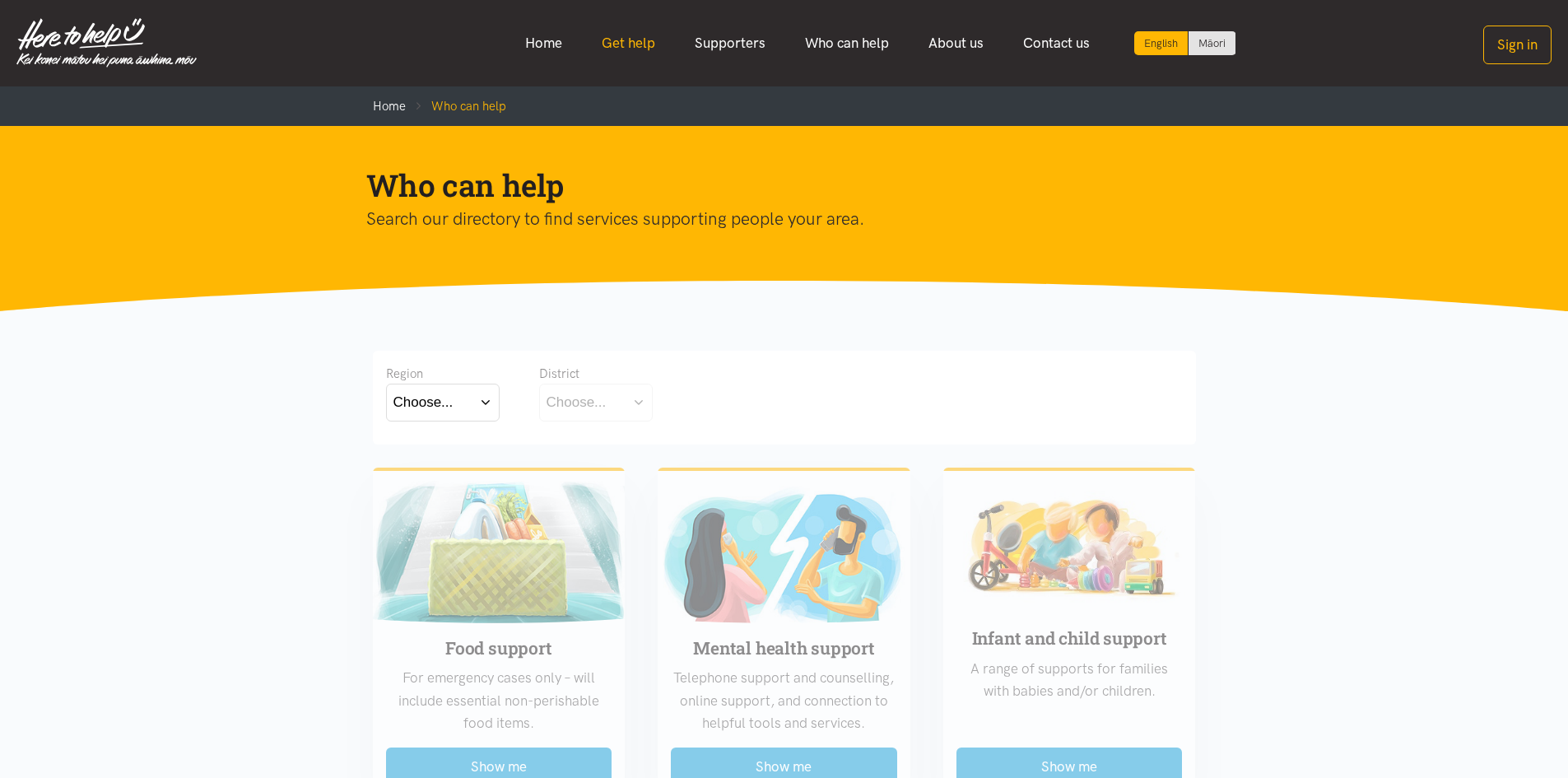
click at [624, 46] on link "Get help" at bounding box center [628, 43] width 93 height 36
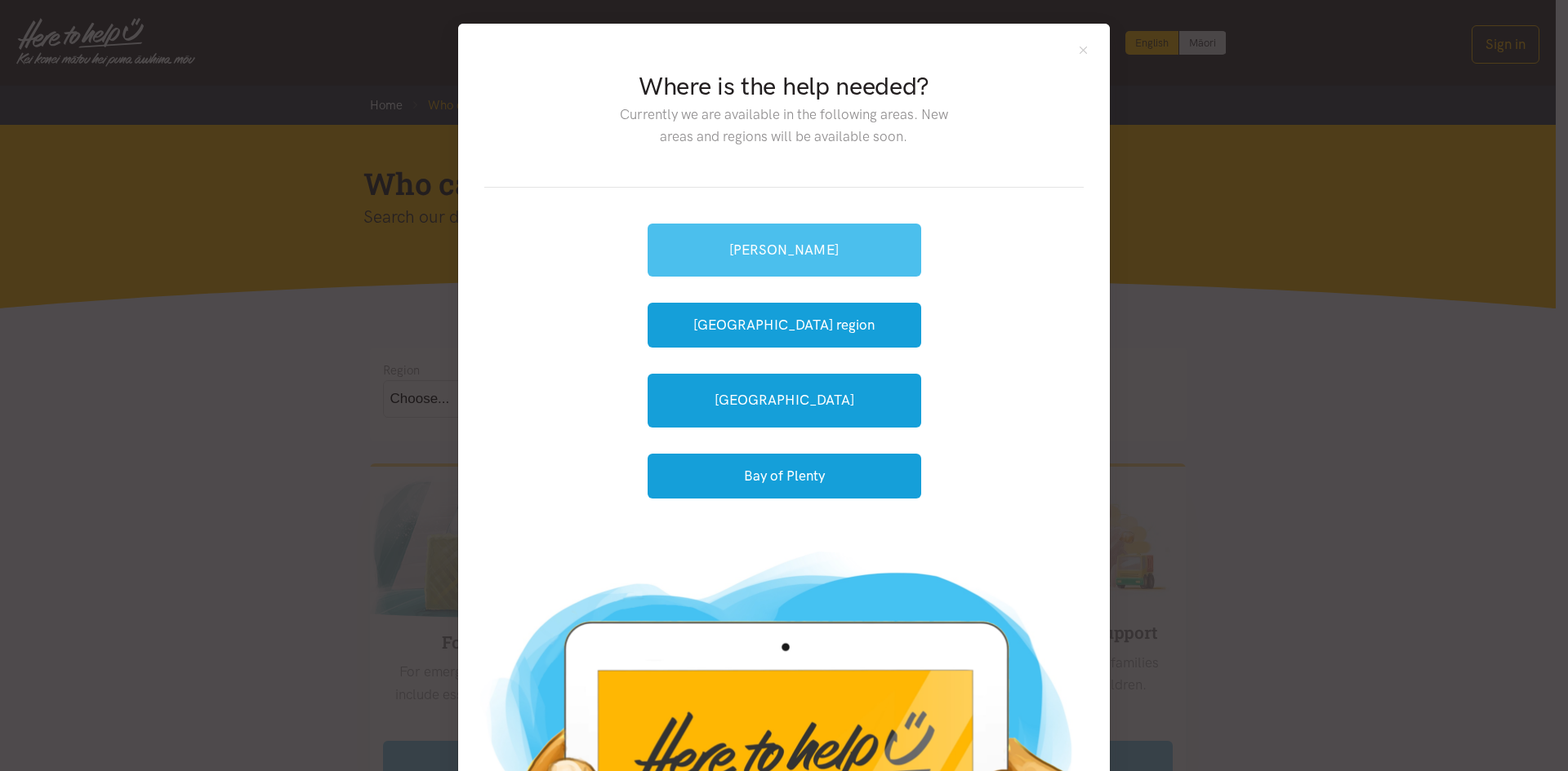
click at [771, 251] on link "[PERSON_NAME]" at bounding box center [784, 250] width 273 height 53
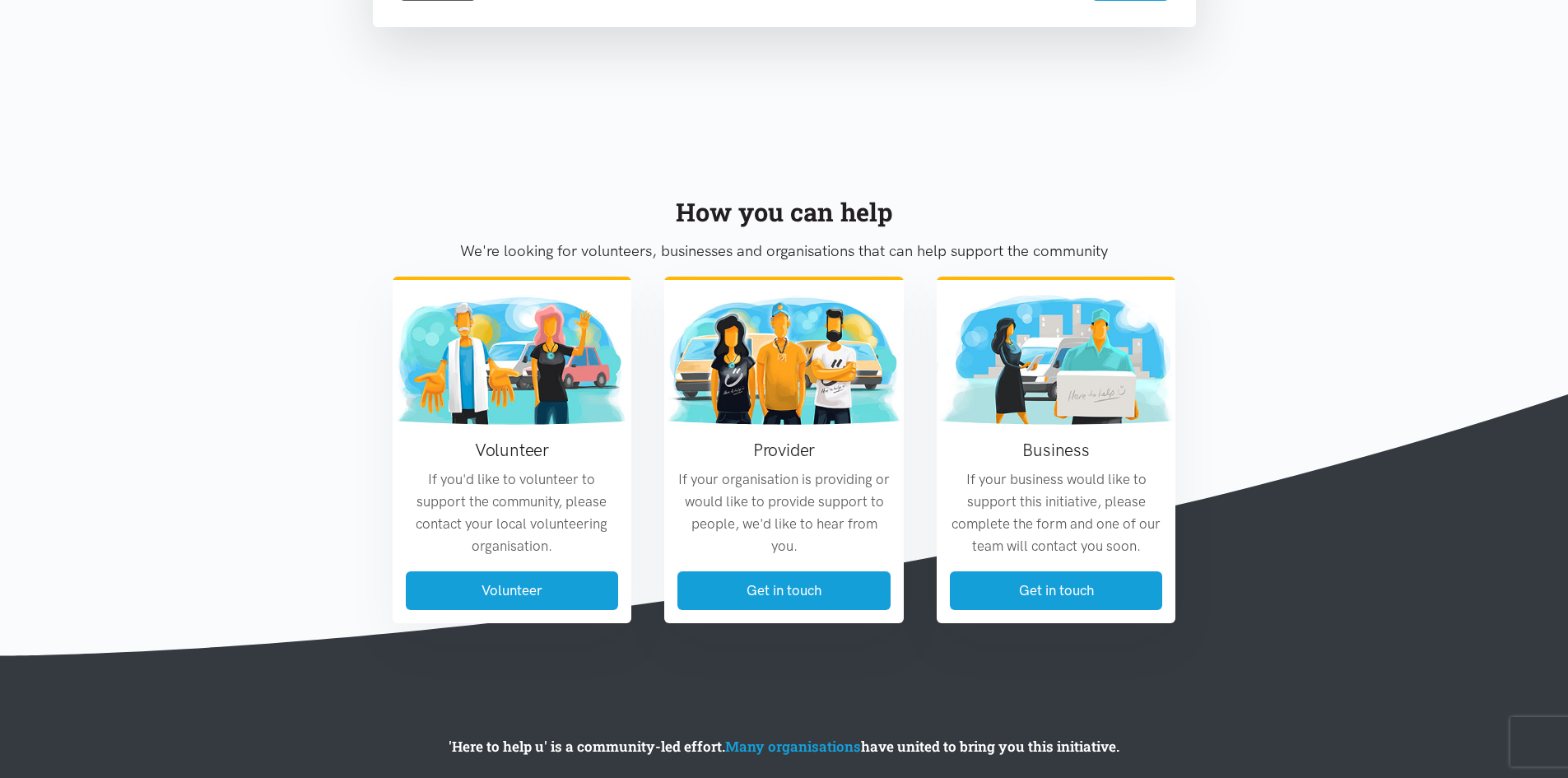
scroll to position [1236, 0]
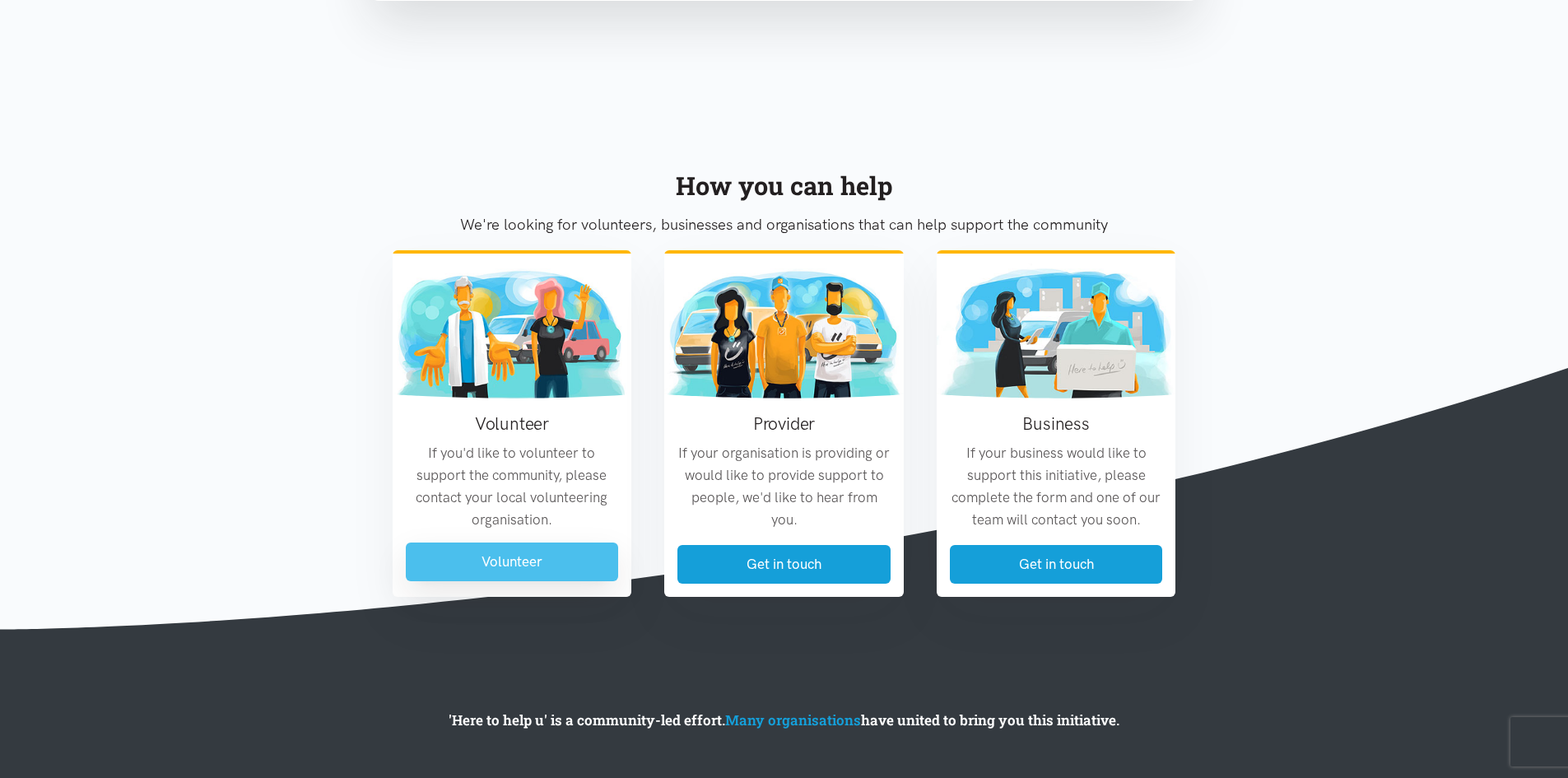
click at [528, 563] on link "Volunteer" at bounding box center [513, 563] width 213 height 39
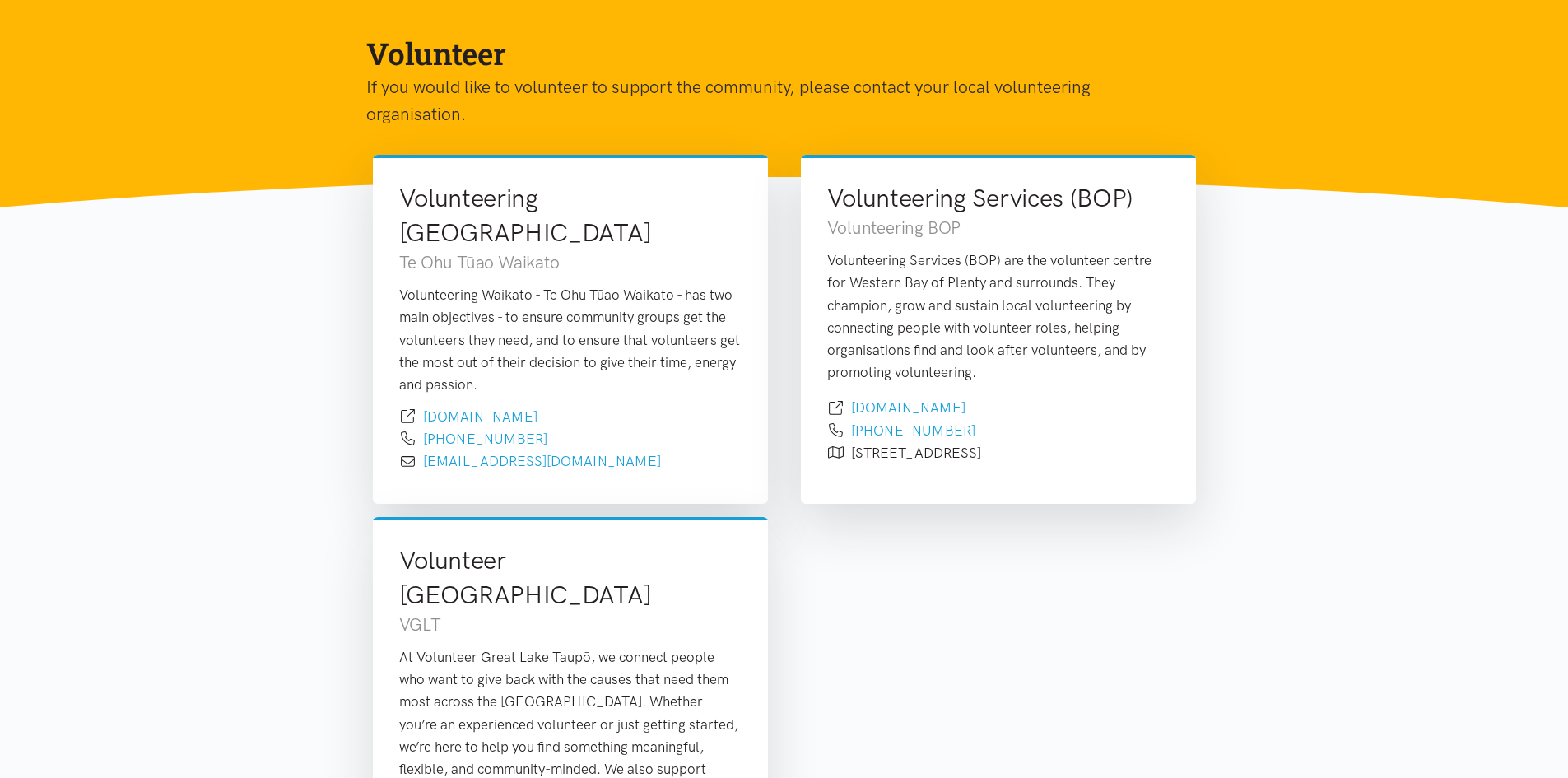
scroll to position [165, 0]
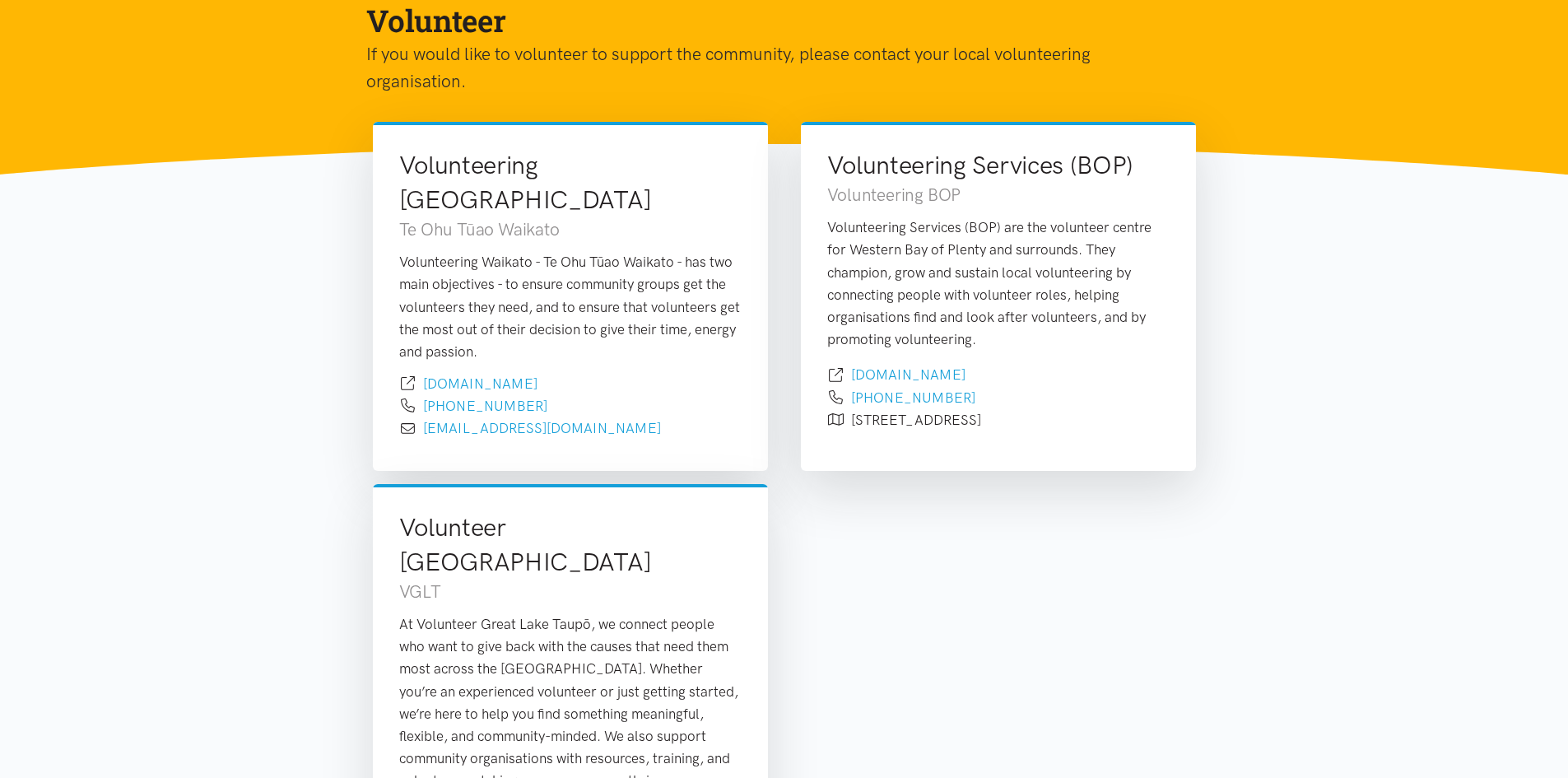
click at [1063, 675] on div "Volunteering [GEOGRAPHIC_DATA] Te Ohu Tūao Waikato Volunteering Waikato - Te Oh…" at bounding box center [784, 558] width 856 height 871
